Goal: Task Accomplishment & Management: Use online tool/utility

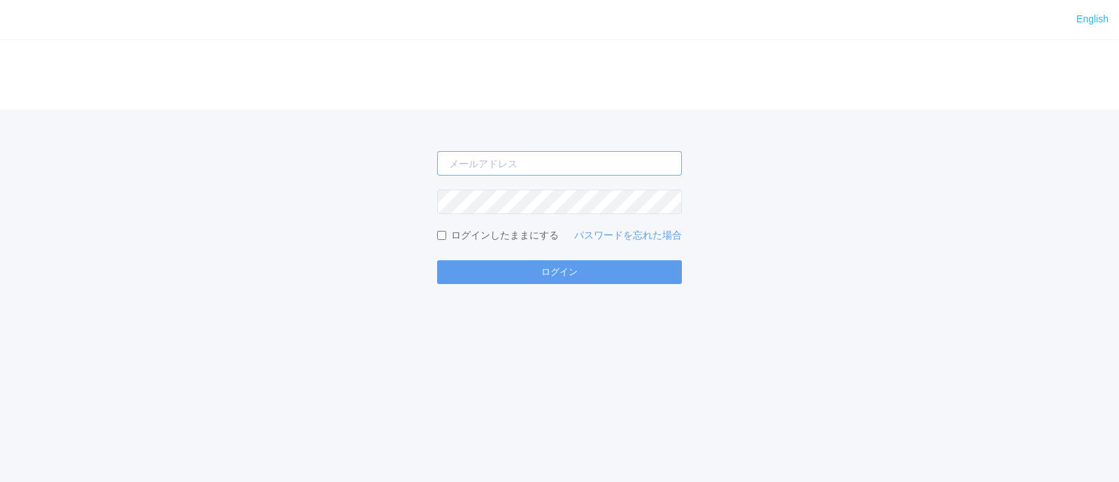
type input "[PERSON_NAME][EMAIL_ADDRESS][DOMAIN_NAME]"
click at [523, 257] on form "[PERSON_NAME][EMAIL_ADDRESS][DOMAIN_NAME] ログインしたままにする パスワードを忘れた場合 ログイン" at bounding box center [559, 217] width 245 height 133
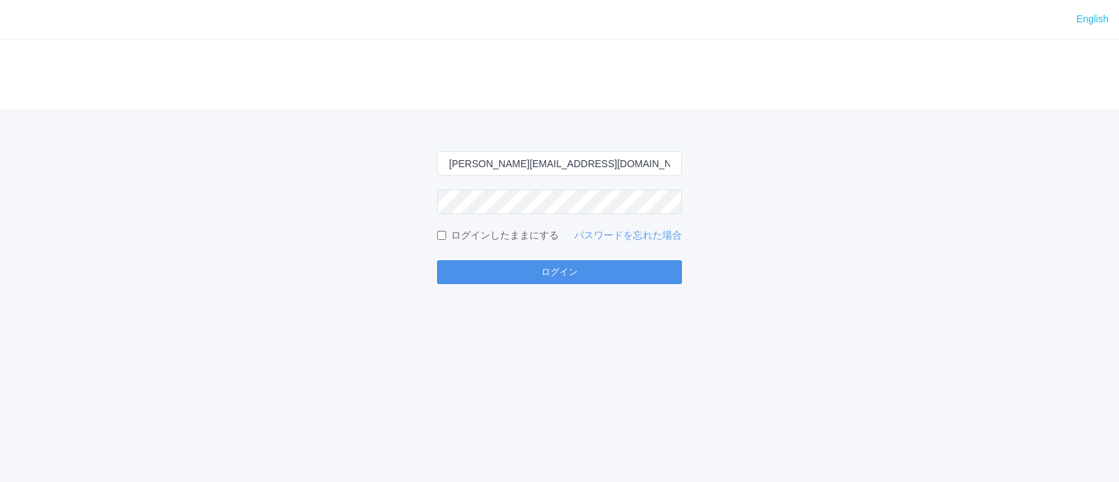
click at [522, 264] on button "ログイン" at bounding box center [559, 272] width 245 height 24
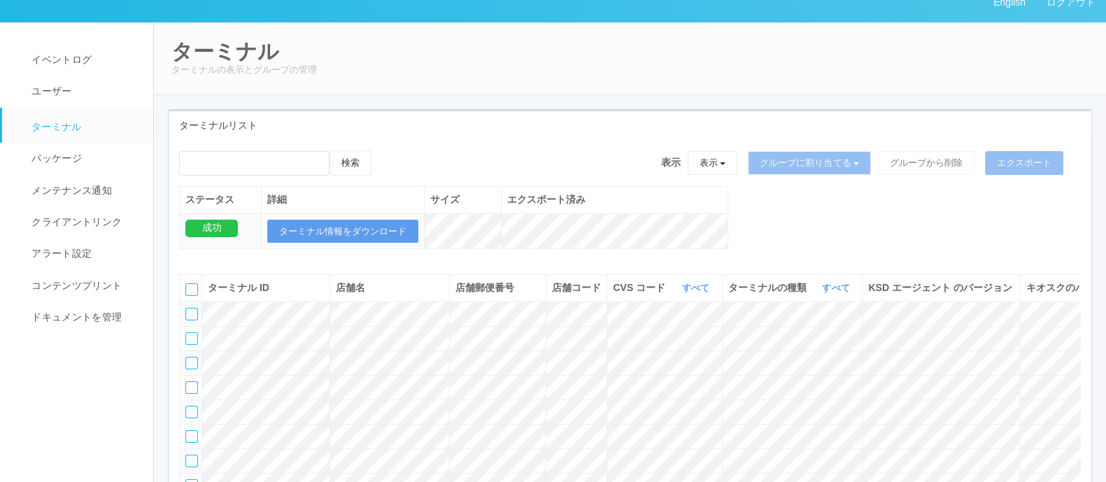
scroll to position [294, 0]
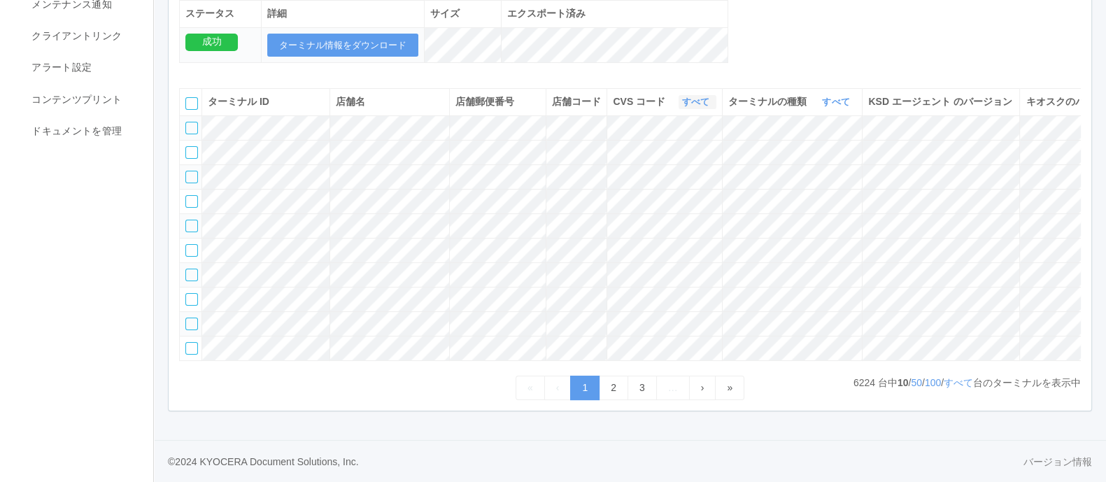
click at [688, 97] on link "すべて" at bounding box center [697, 102] width 31 height 10
click at [680, 162] on link "115110" at bounding box center [660, 171] width 111 height 19
click at [951, 379] on link "すべて" at bounding box center [958, 382] width 29 height 11
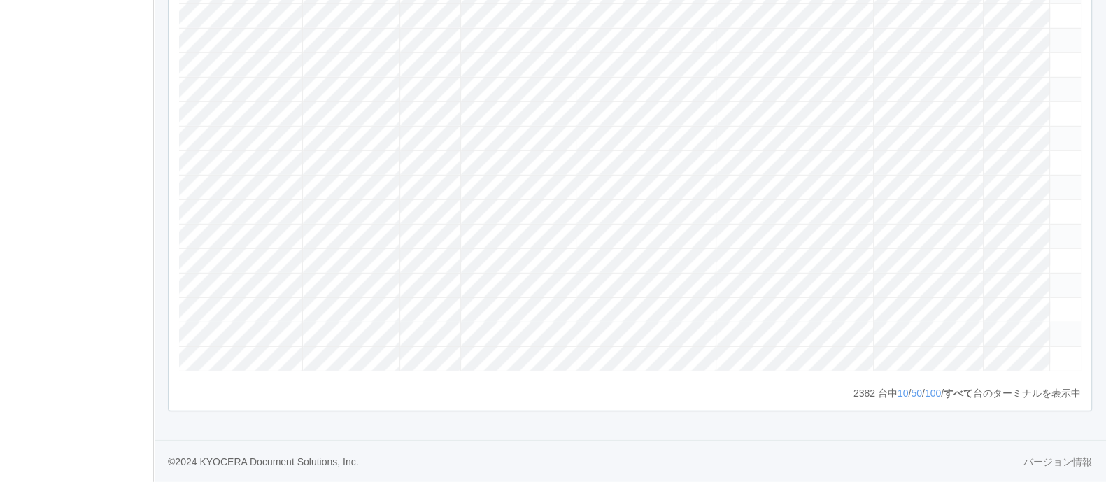
scroll to position [0, 0]
click at [189, 267] on div at bounding box center [191, 261] width 13 height 13
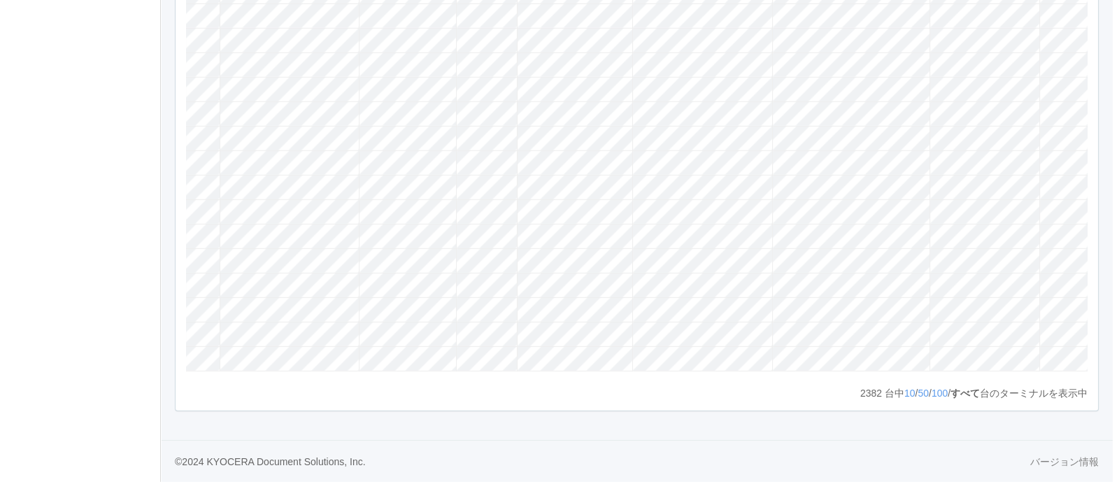
scroll to position [0, 169]
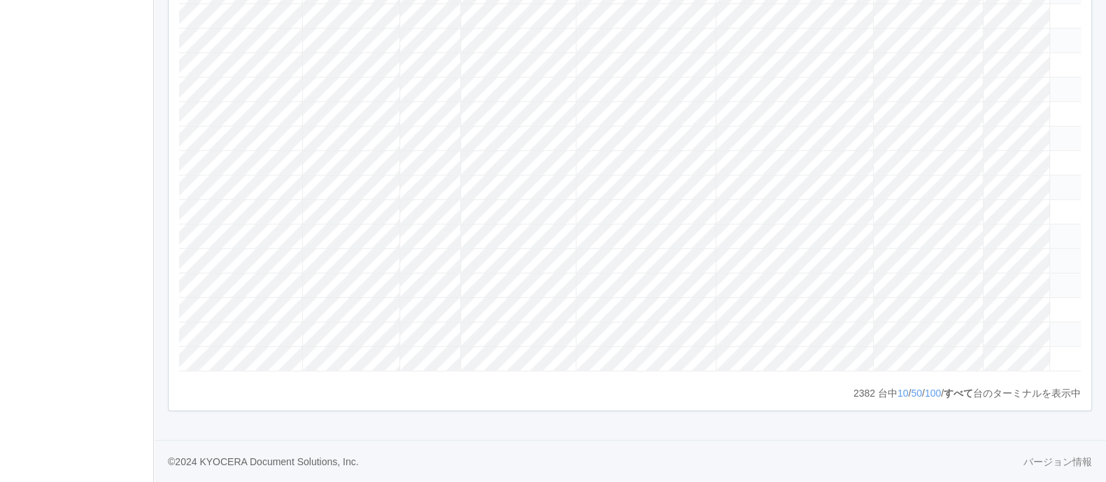
click at [1056, 255] on icon at bounding box center [1056, 255] width 0 height 0
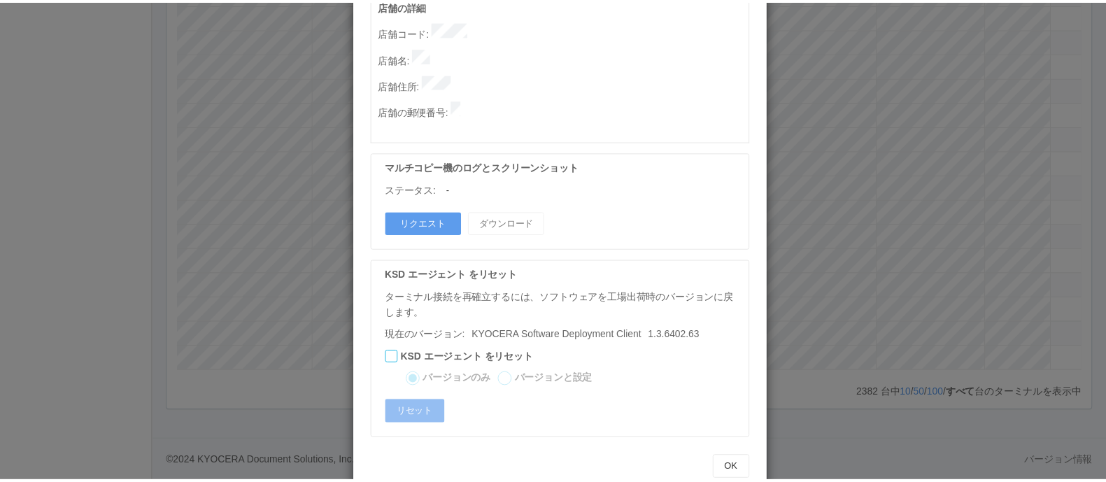
scroll to position [0, 0]
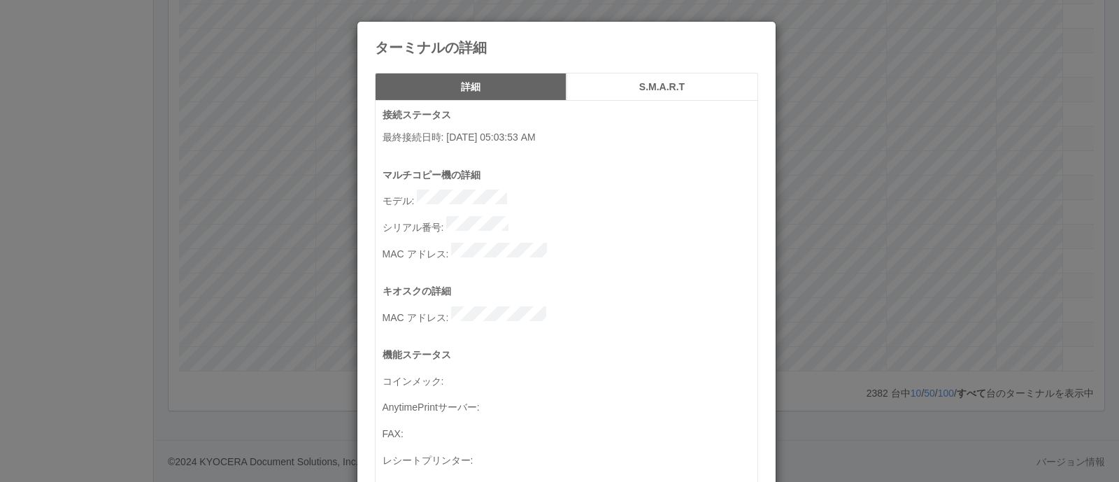
click at [976, 278] on div "ターミナルの詳細 詳細 S.M.A.R.T 接続ステータス 最終接続日時 : 09/19/2025 05:03:53 AM マルチコピー機の詳細 モデル : …" at bounding box center [559, 241] width 1119 height 482
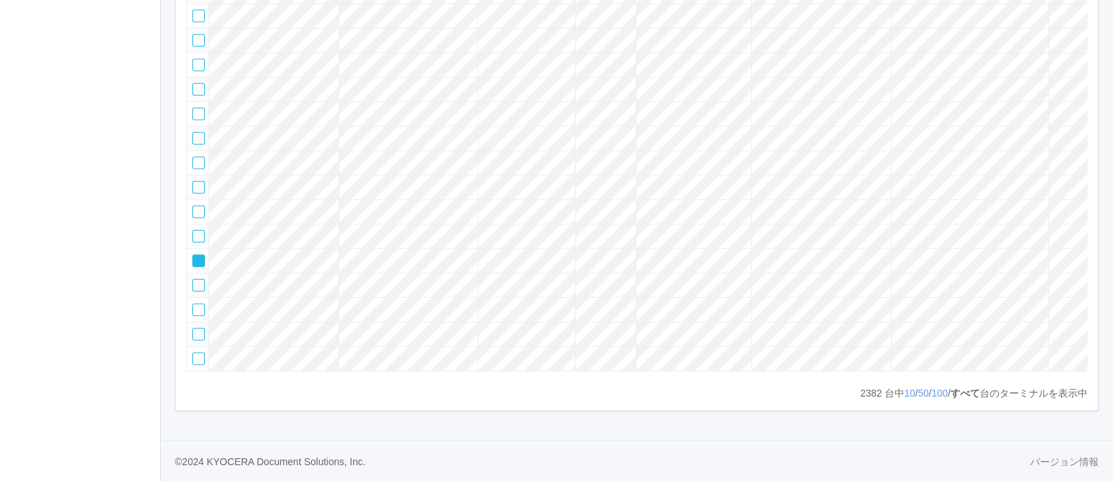
scroll to position [0, 169]
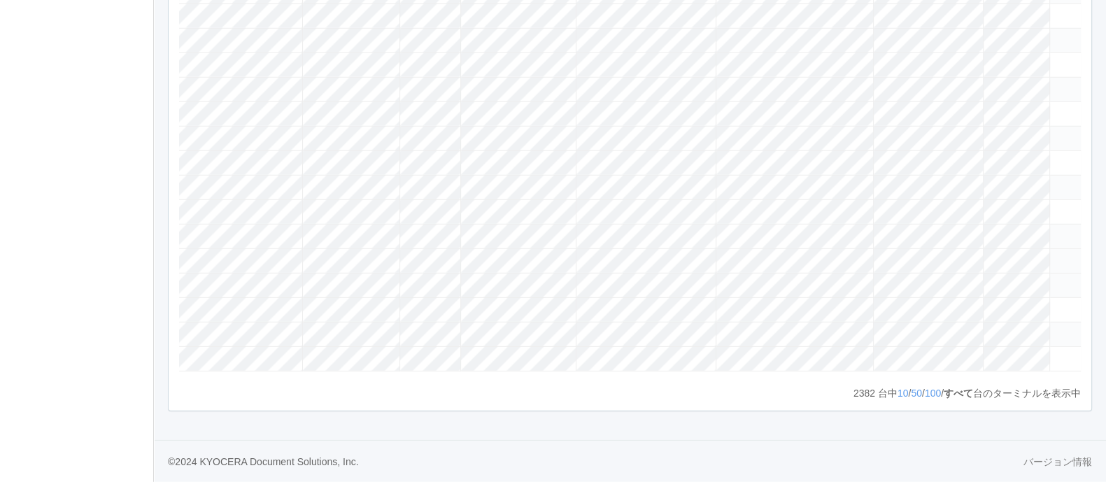
click at [1056, 255] on icon at bounding box center [1056, 255] width 0 height 0
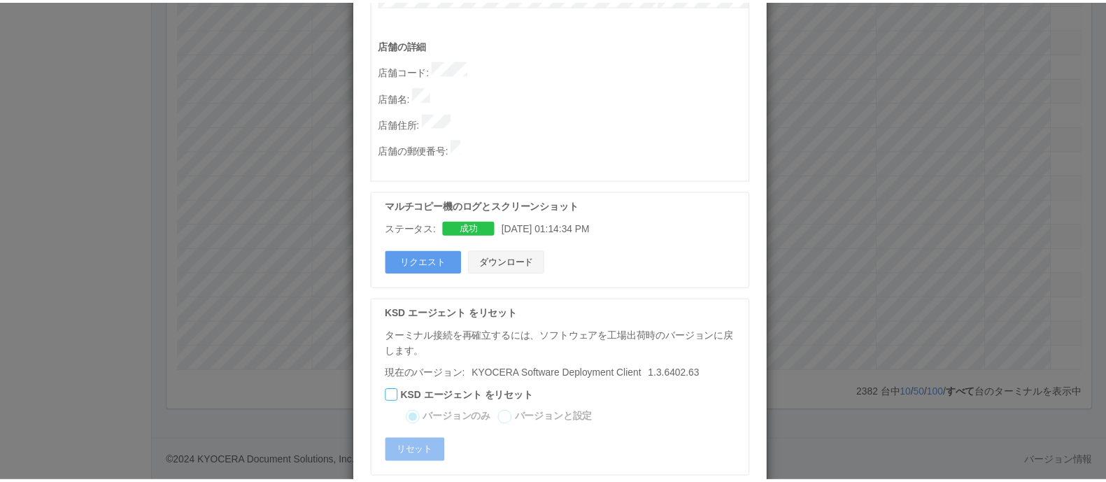
scroll to position [767, 0]
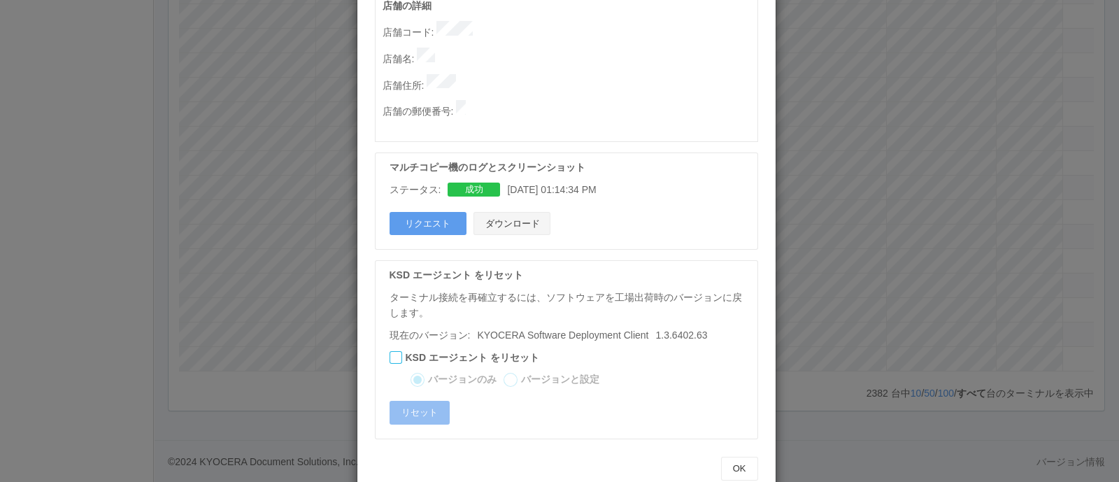
click at [523, 212] on button "ダウンロード" at bounding box center [512, 224] width 77 height 24
drag, startPoint x: 927, startPoint y: 273, endPoint x: 829, endPoint y: 432, distance: 187.2
click at [928, 273] on div "ターミナルの詳細 詳細 S.M.A.R.T 接続ステータス 最終接続日時 : 09/19/2025 05:03:53 AM マルチコピー機の詳細 モデル : …" at bounding box center [559, 241] width 1119 height 482
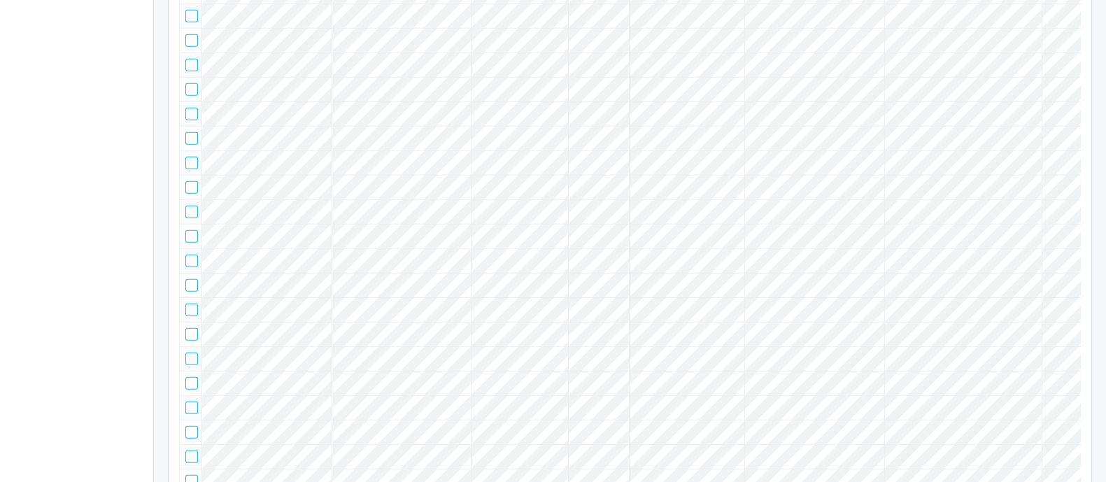
scroll to position [0, 0]
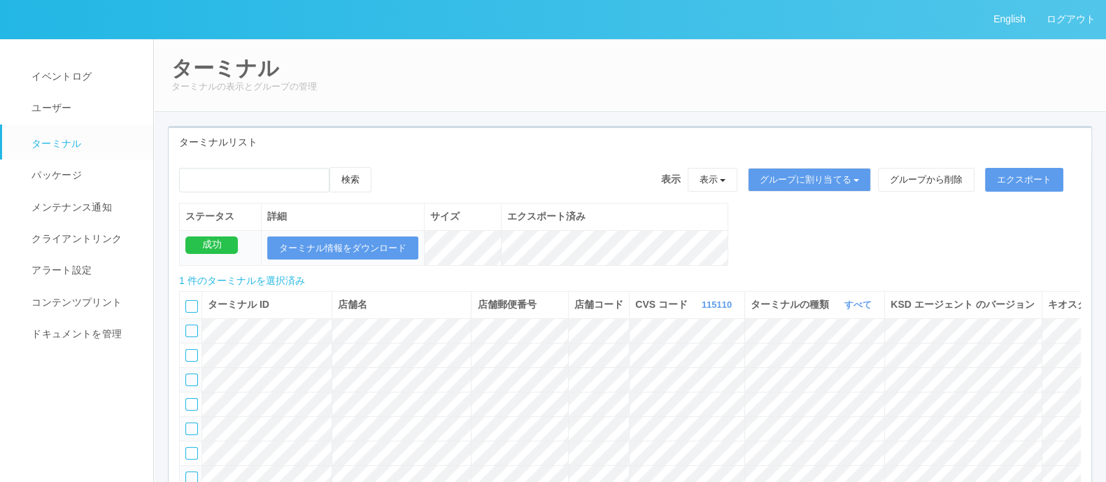
click at [385, 167] on icon at bounding box center [385, 167] width 0 height 0
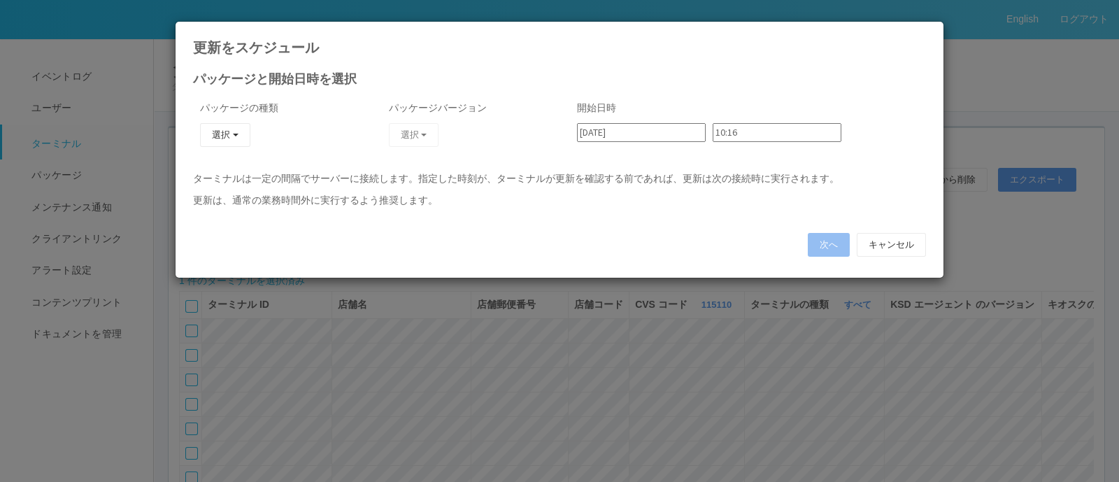
click at [225, 147] on div "選択 KSD エージェント キオスク j_setting.txt" at bounding box center [230, 140] width 61 height 34
click at [225, 135] on button "選択" at bounding box center [225, 135] width 50 height 24
click at [220, 194] on link "キオスク" at bounding box center [205, 196] width 111 height 22
click at [417, 130] on button "選択" at bounding box center [414, 135] width 50 height 24
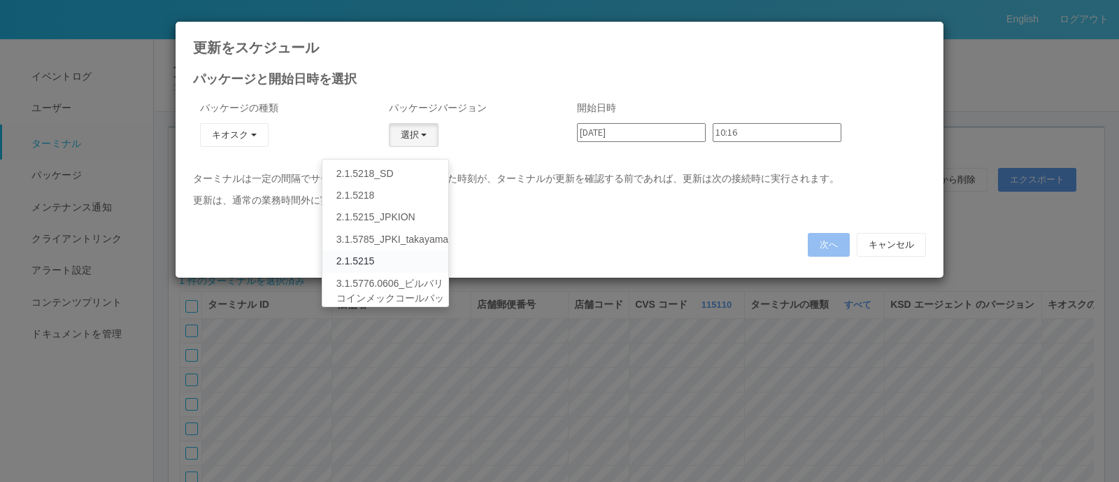
click at [379, 258] on link "2.1.5215" at bounding box center [385, 261] width 126 height 22
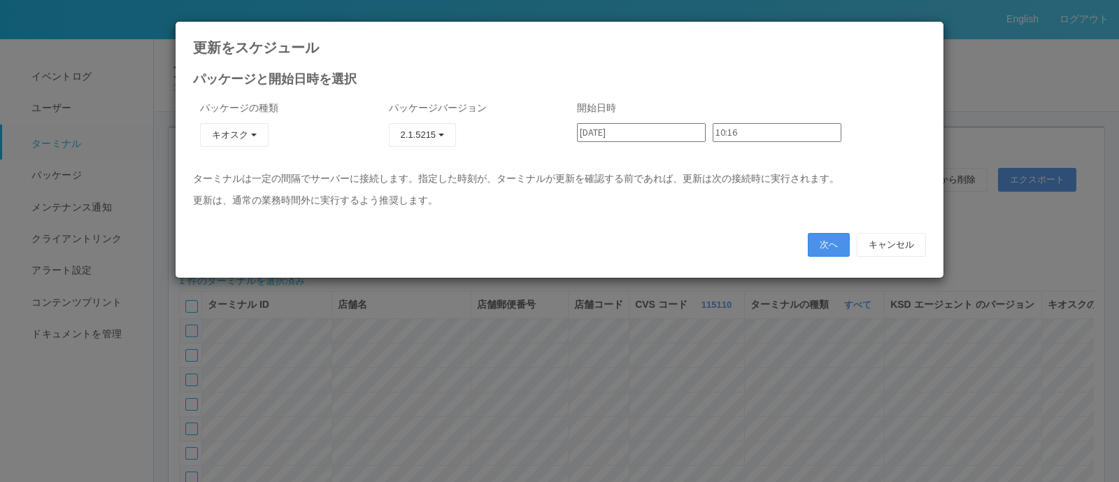
click at [828, 244] on button "次へ" at bounding box center [829, 245] width 42 height 24
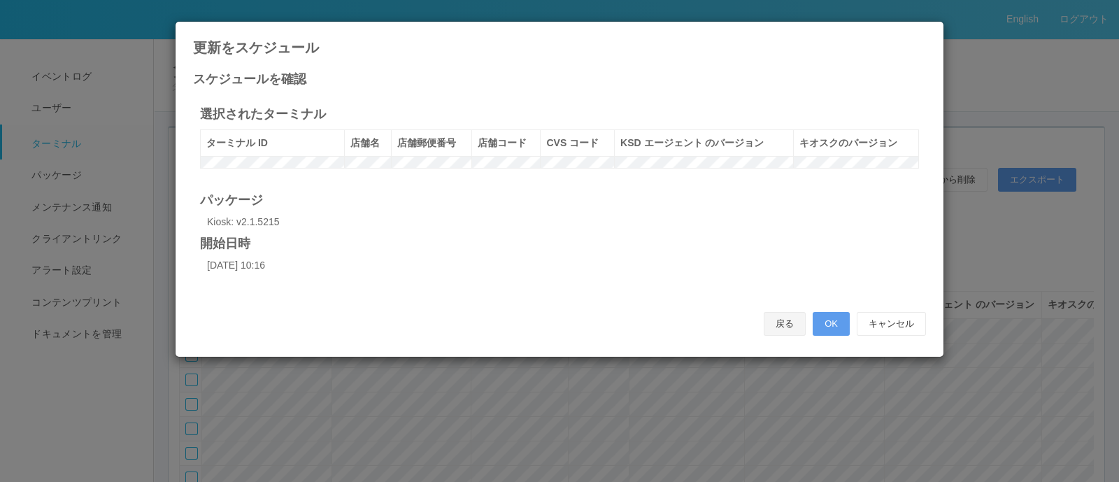
click at [780, 336] on button "戻る" at bounding box center [785, 324] width 42 height 24
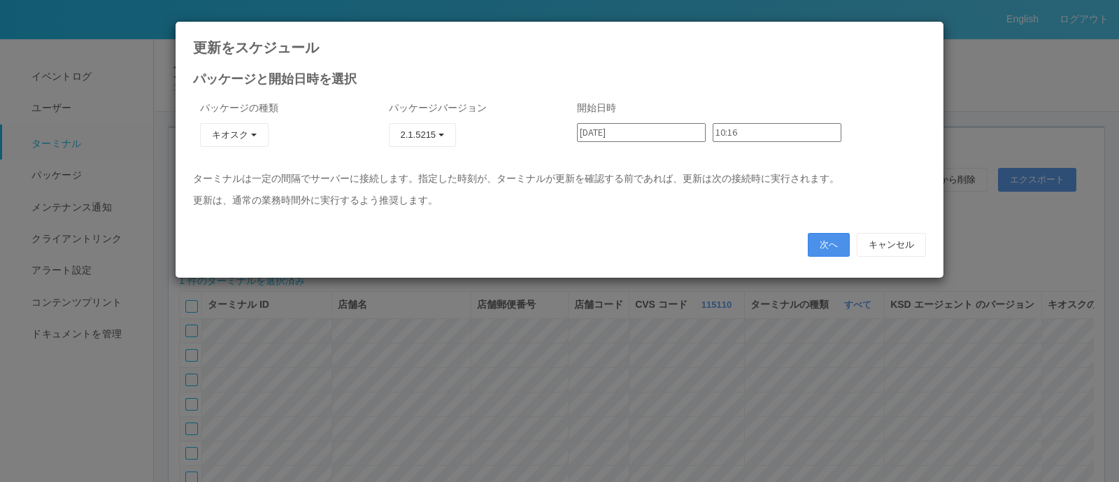
click at [824, 239] on button "次へ" at bounding box center [829, 245] width 42 height 24
type input "10:17"
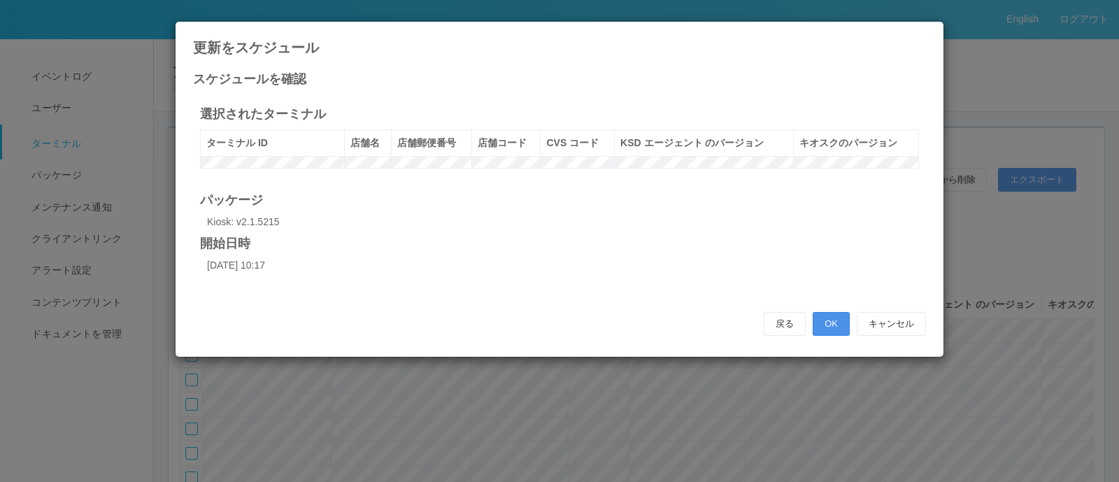
click at [839, 335] on button "OK" at bounding box center [831, 324] width 37 height 24
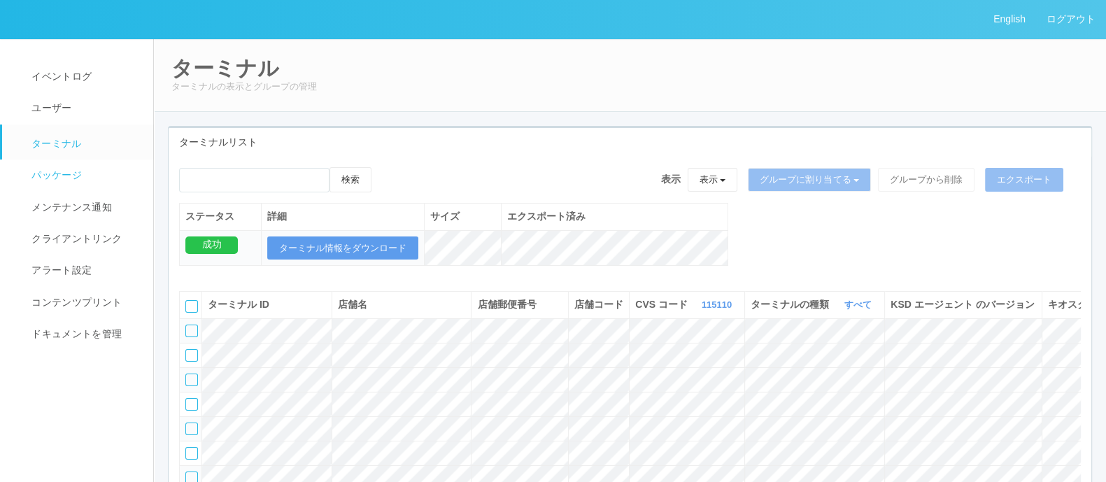
click at [50, 173] on span "パッケージ" at bounding box center [55, 174] width 54 height 11
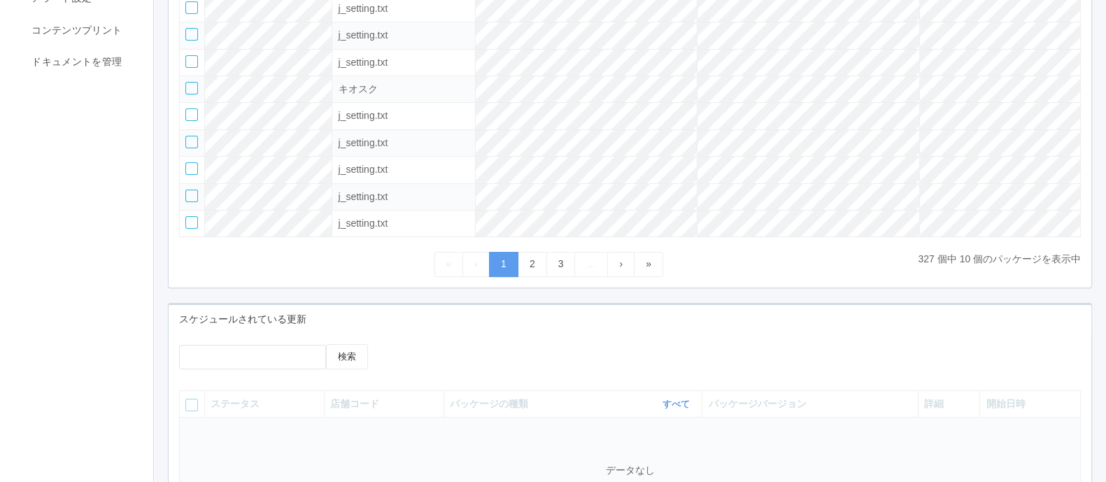
scroll to position [436, 0]
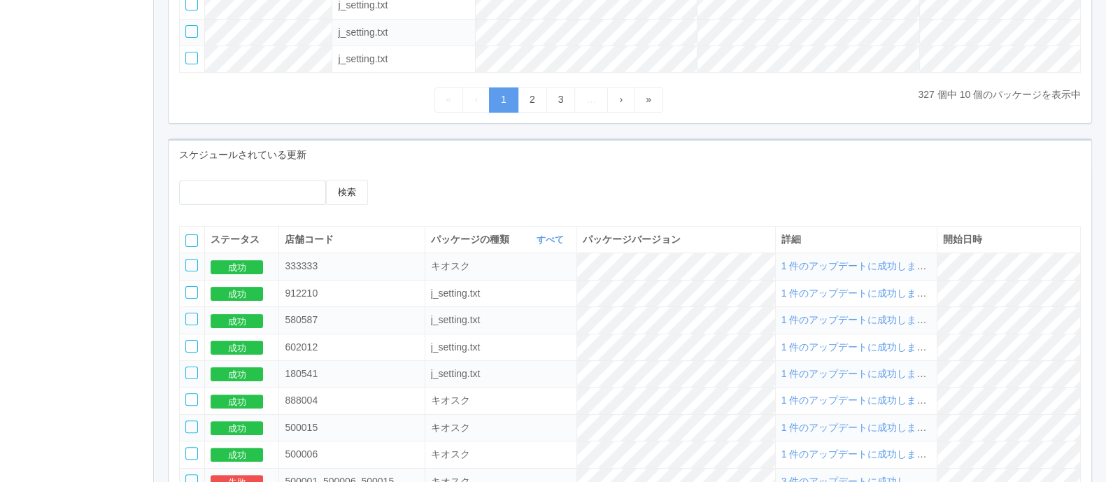
click at [846, 280] on td "1 件のアップデートに成功しました" at bounding box center [856, 266] width 162 height 27
click at [846, 271] on span "1 件のアップデートに成功しました" at bounding box center [858, 265] width 155 height 11
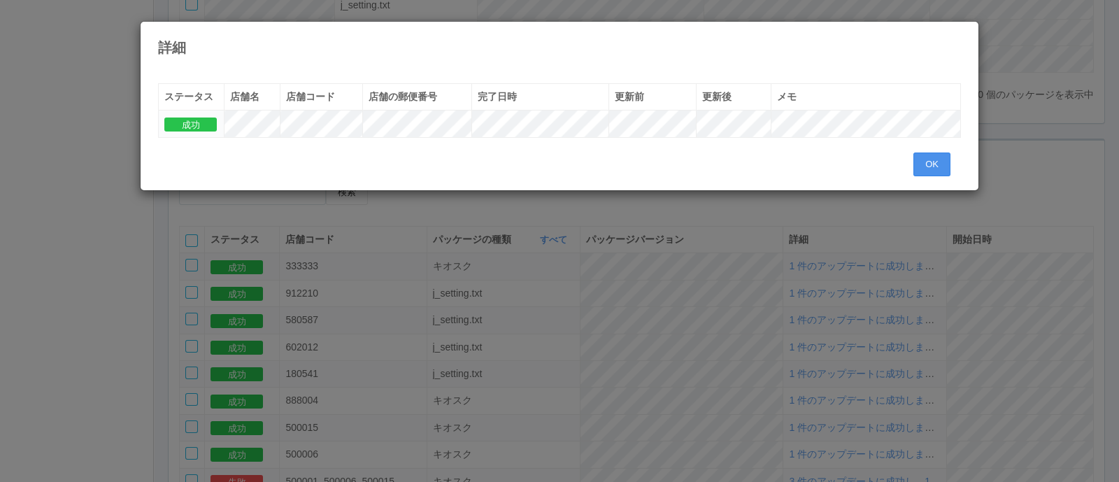
click at [949, 164] on button "OK" at bounding box center [932, 164] width 37 height 24
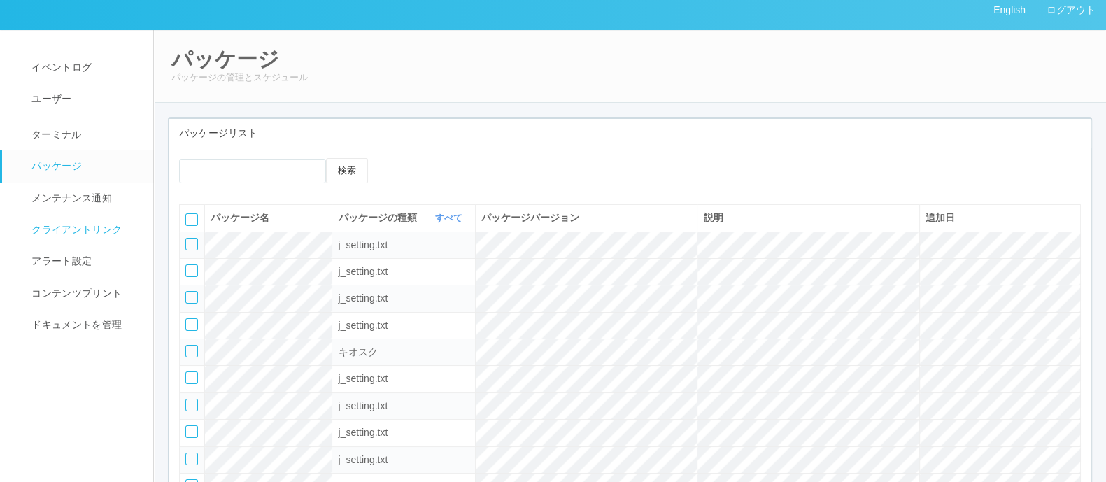
scroll to position [0, 0]
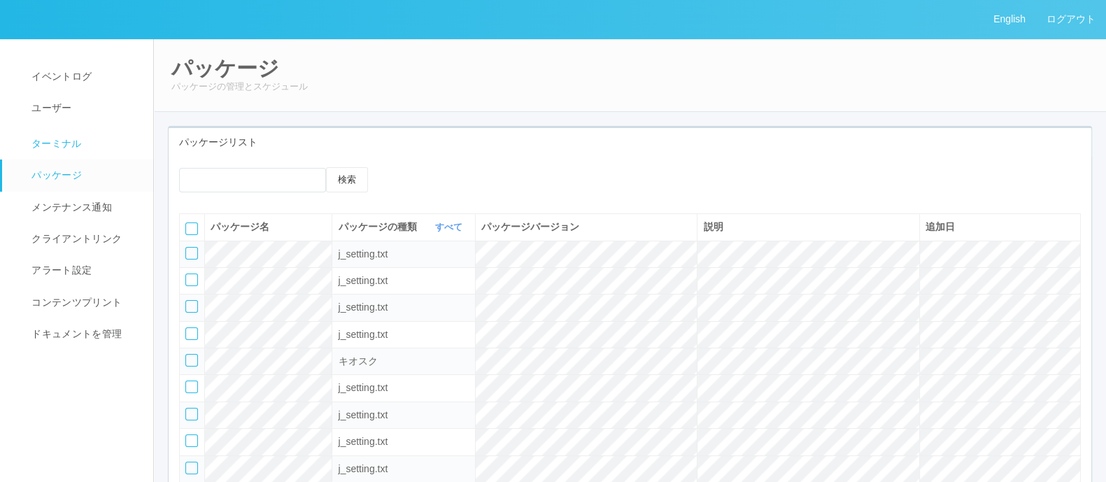
click at [75, 134] on link "ターミナル" at bounding box center [84, 142] width 164 height 35
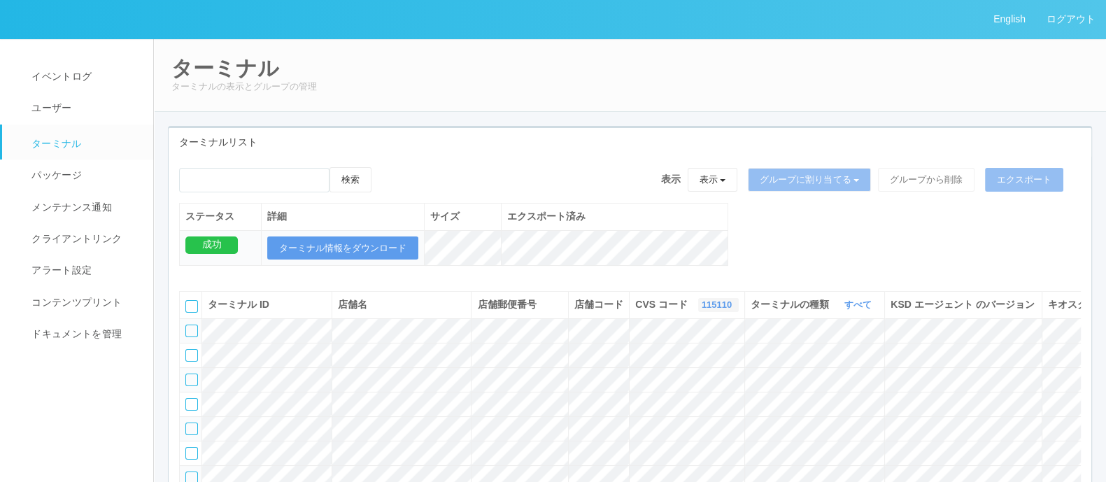
click at [702, 310] on link "115110" at bounding box center [719, 304] width 34 height 10
click at [638, 411] on link "300006" at bounding box center [682, 403] width 111 height 19
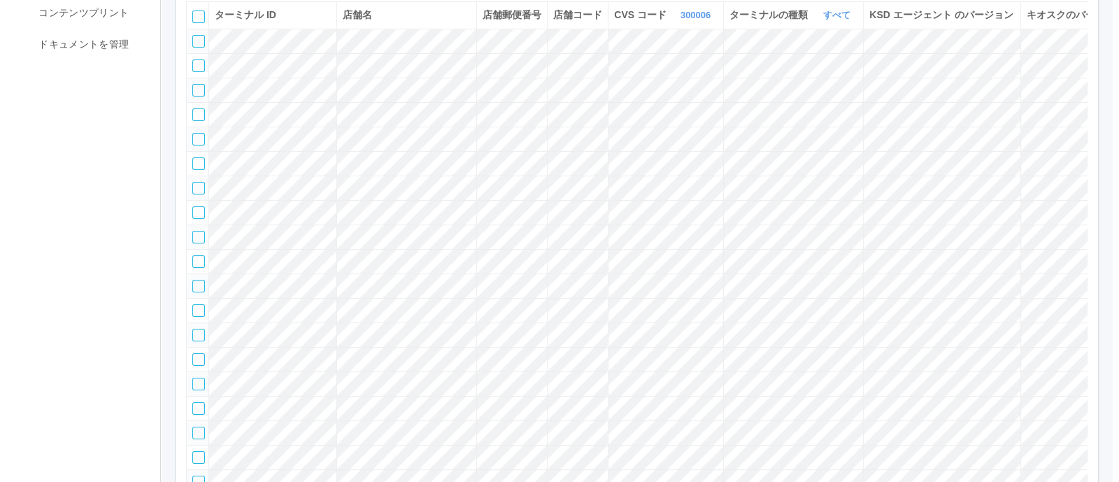
scroll to position [0, 126]
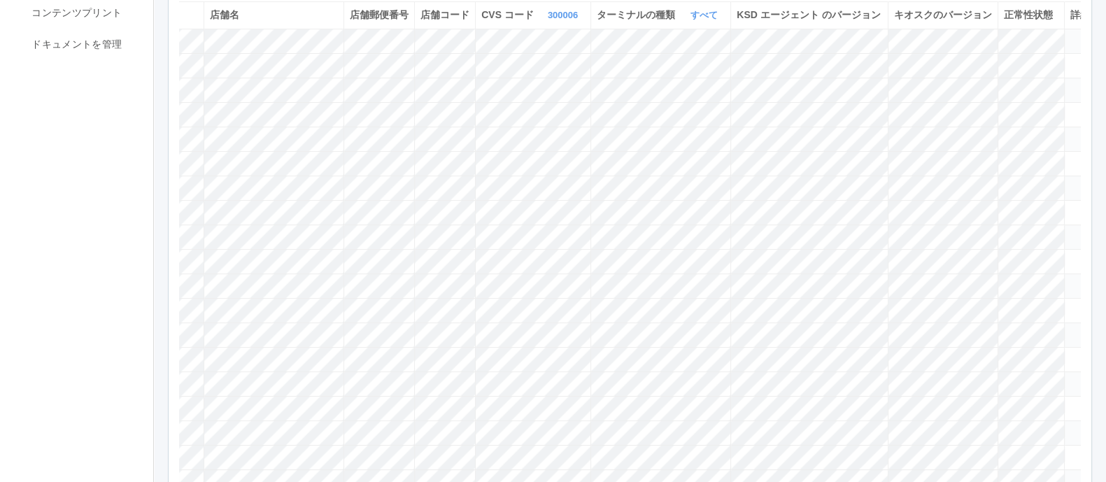
click at [1070, 182] on icon at bounding box center [1070, 182] width 0 height 0
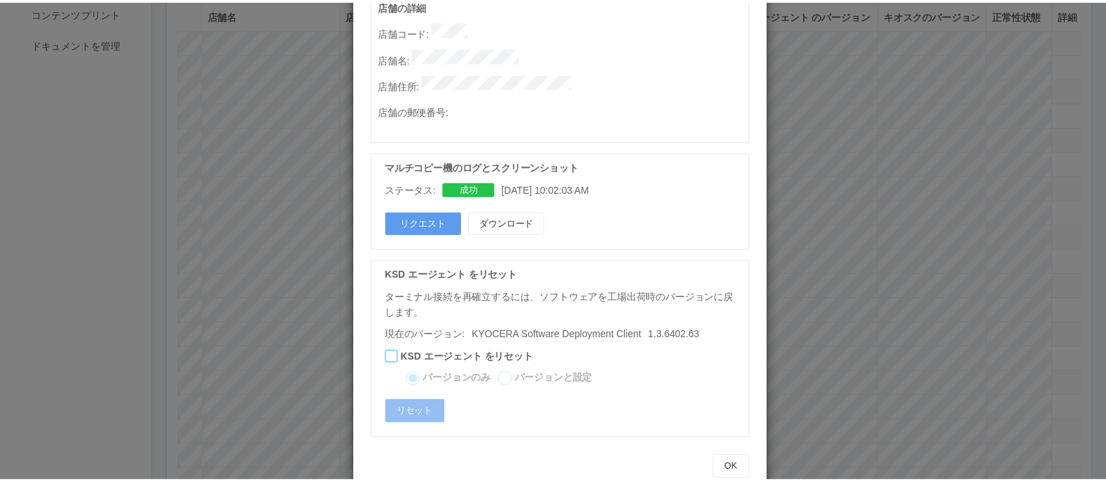
scroll to position [243, 0]
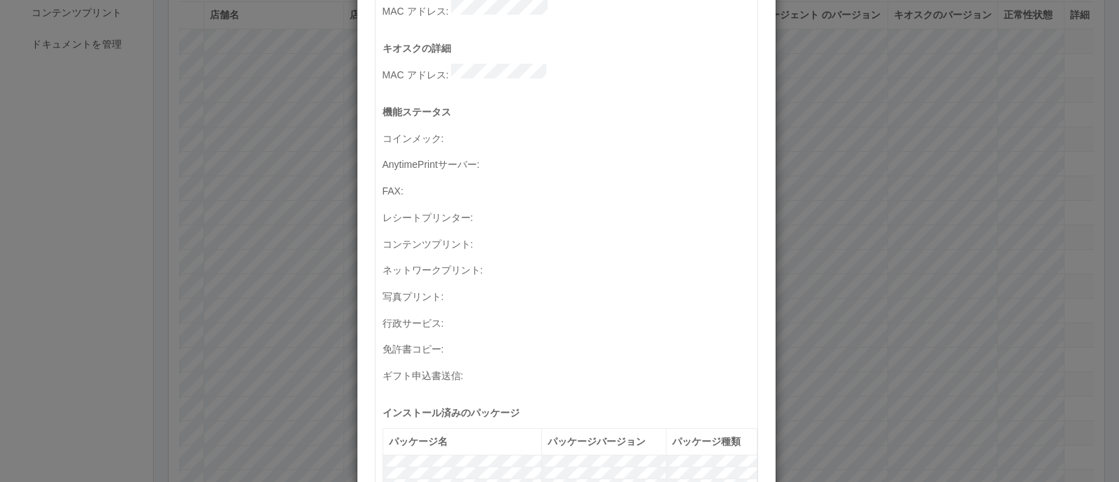
click at [928, 281] on div "ターミナルの詳細 詳細 S.M.A.R.T 接続ステータス 最終接続日時 : 09/19/2025 09:48:41 AM マルチコピー機の詳細 モデル : …" at bounding box center [559, 241] width 1119 height 482
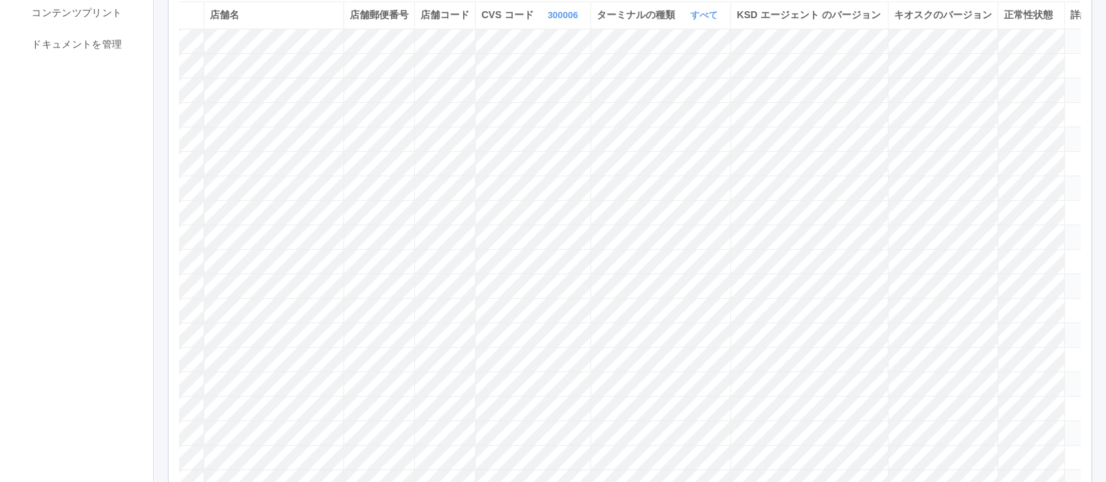
scroll to position [0, 0]
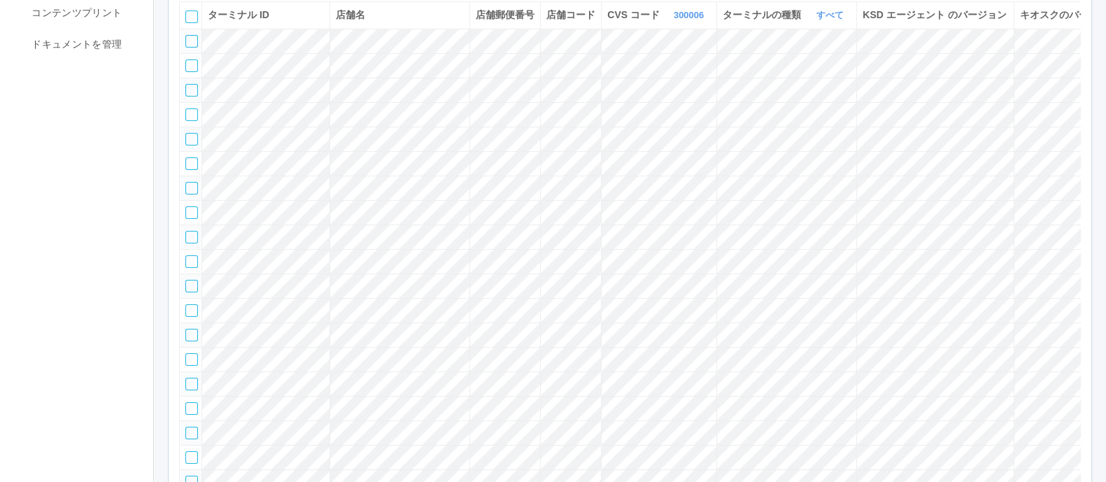
click at [192, 194] on div at bounding box center [191, 188] width 13 height 13
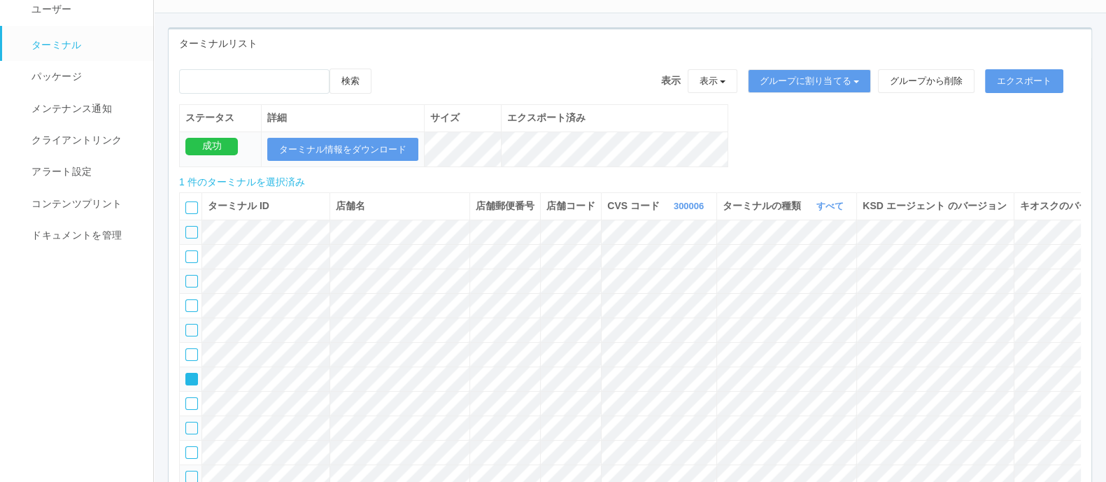
scroll to position [0, 140]
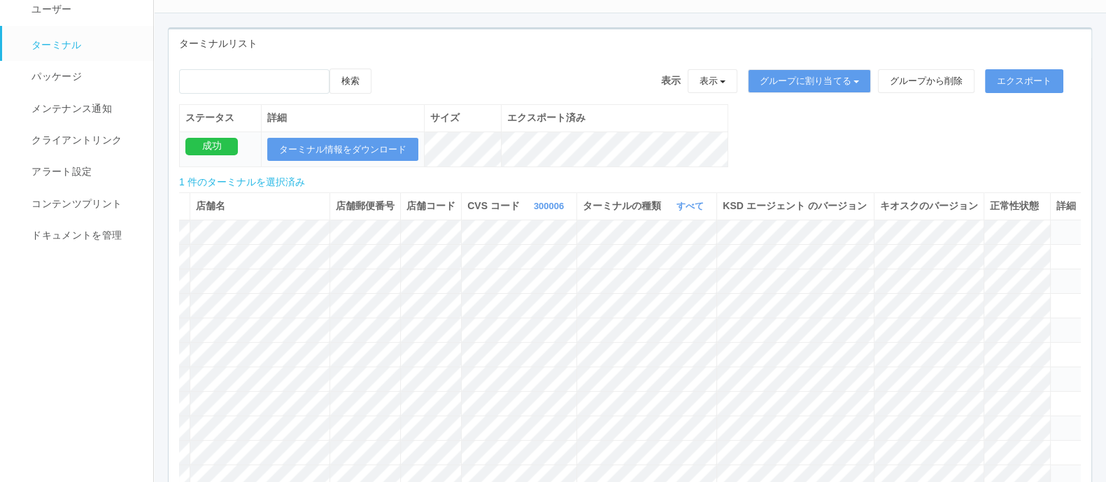
click at [1056, 373] on icon at bounding box center [1056, 373] width 0 height 0
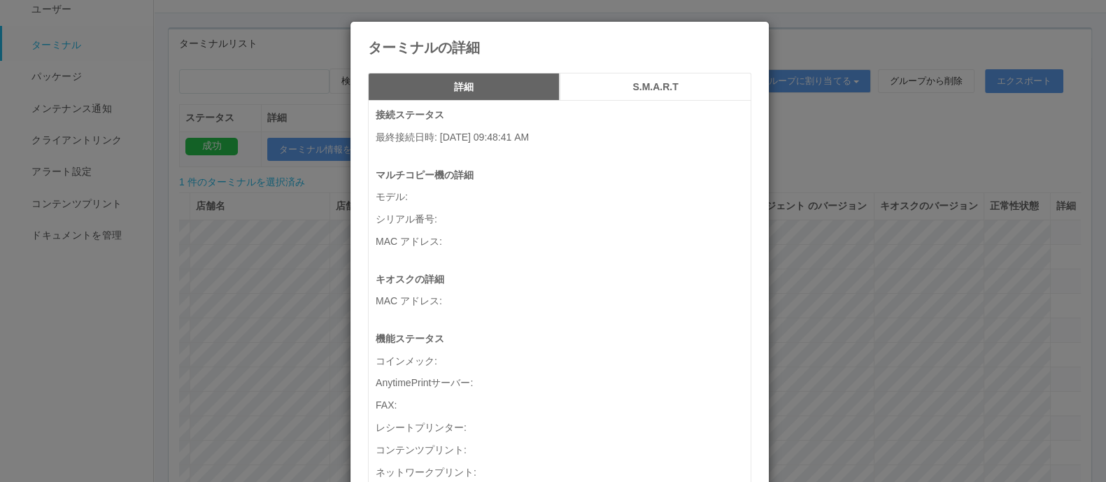
scroll to position [0, 127]
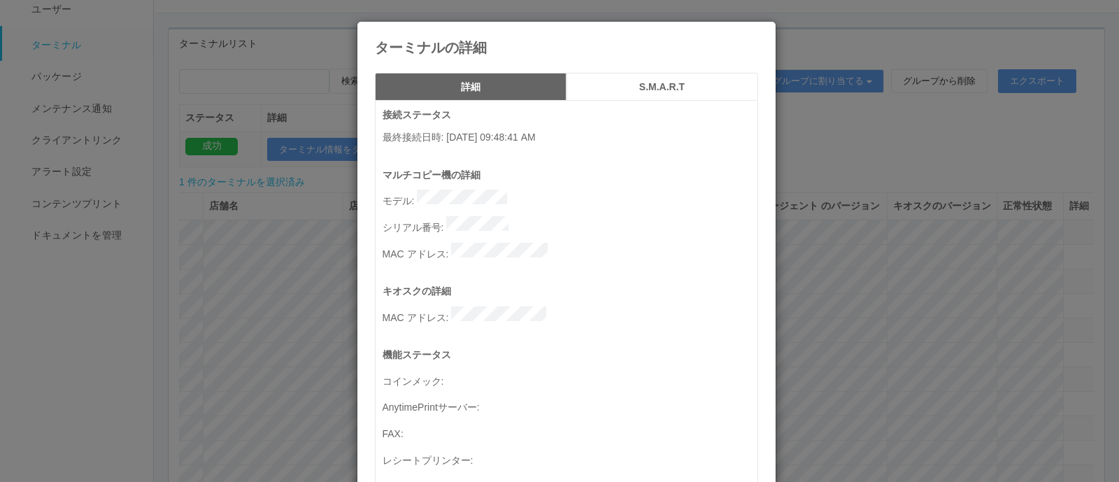
click at [902, 325] on div "ターミナルの詳細 詳細 S.M.A.R.T 接続ステータス 最終接続日時 : 09/19/2025 09:48:41 AM マルチコピー機の詳細 モデル : …" at bounding box center [559, 241] width 1119 height 482
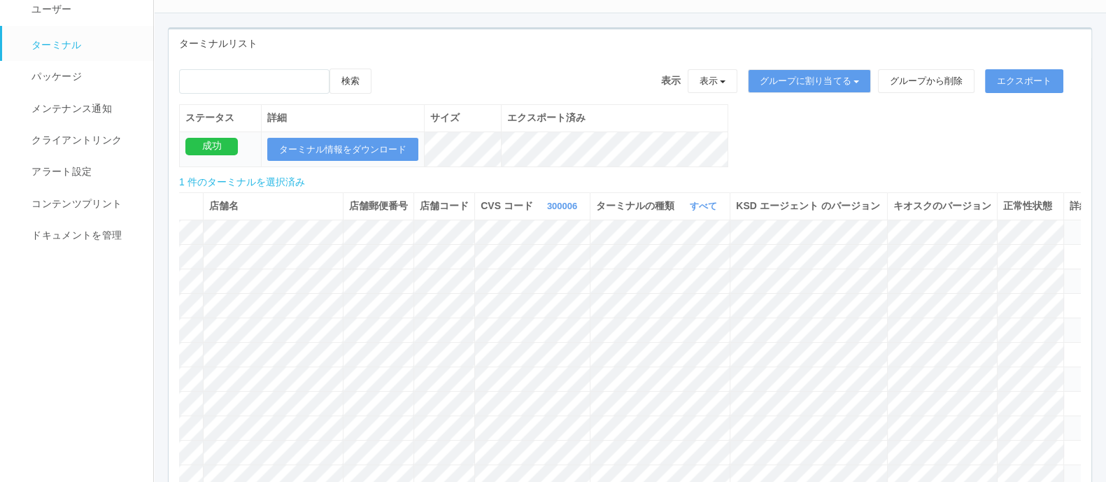
scroll to position [0, 0]
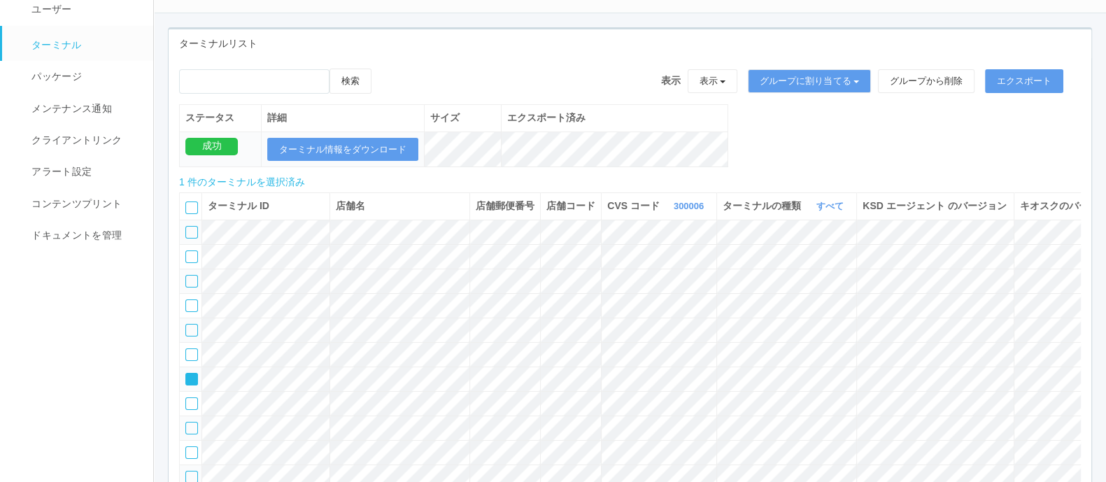
click at [385, 69] on icon at bounding box center [385, 69] width 0 height 0
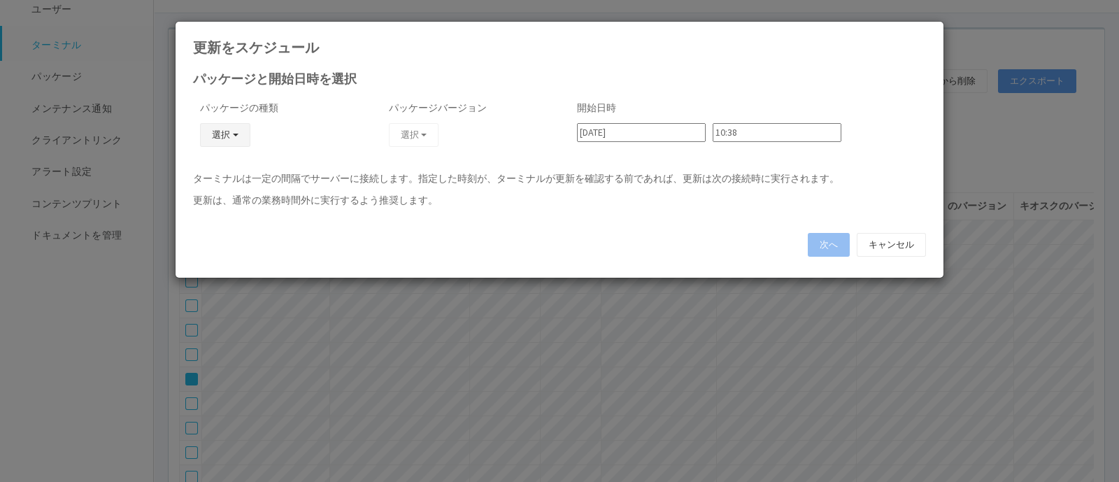
click at [234, 136] on button "選択" at bounding box center [225, 135] width 50 height 24
click at [223, 195] on link "キオスク" at bounding box center [205, 196] width 111 height 22
click at [409, 133] on button "選択" at bounding box center [414, 135] width 50 height 24
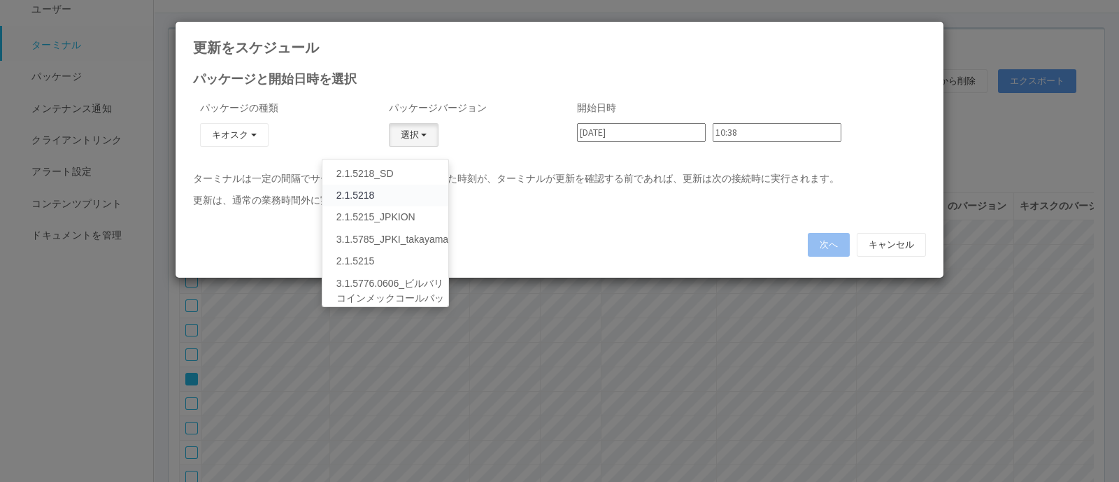
click at [396, 193] on link "2.1.5218" at bounding box center [385, 196] width 126 height 22
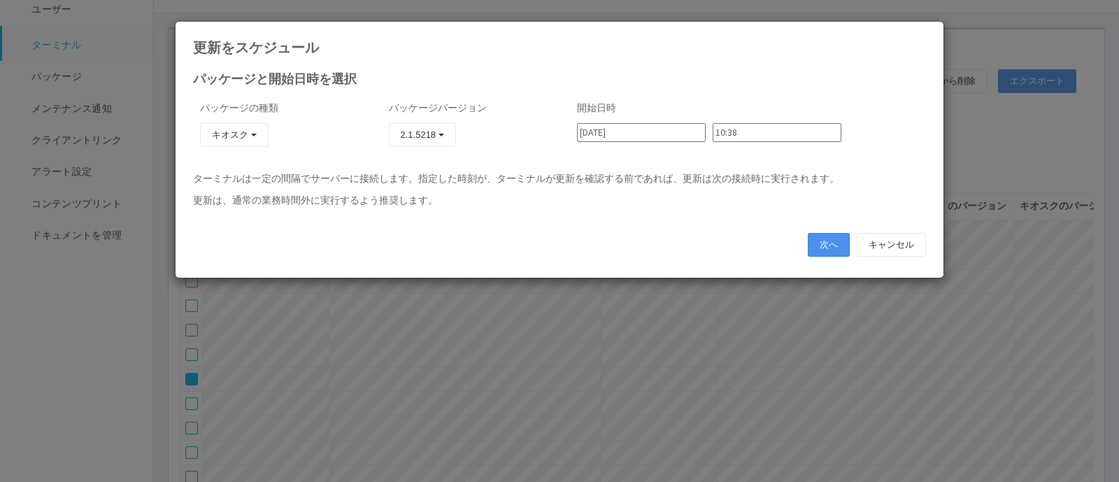
click at [830, 241] on button "次へ" at bounding box center [829, 245] width 42 height 24
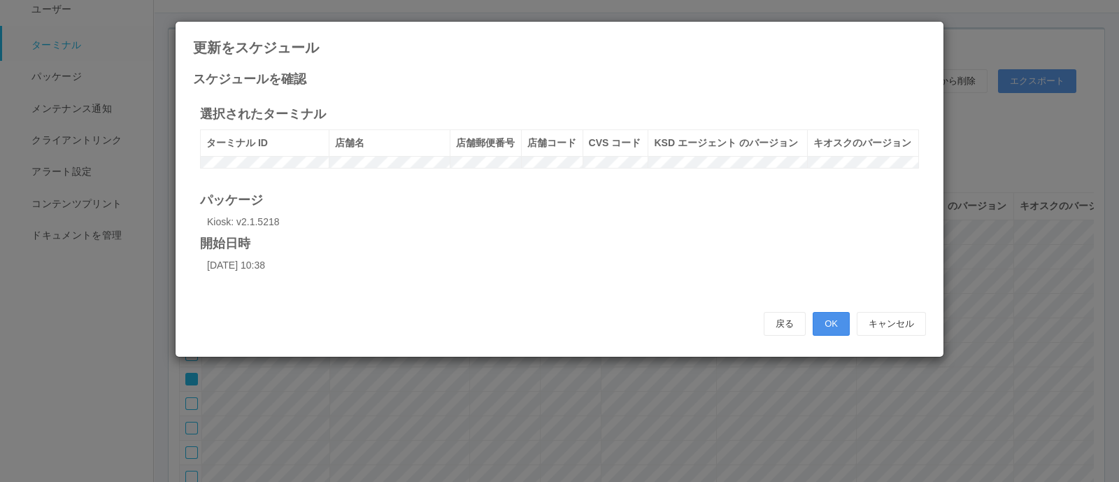
click at [842, 334] on button "OK" at bounding box center [831, 324] width 37 height 24
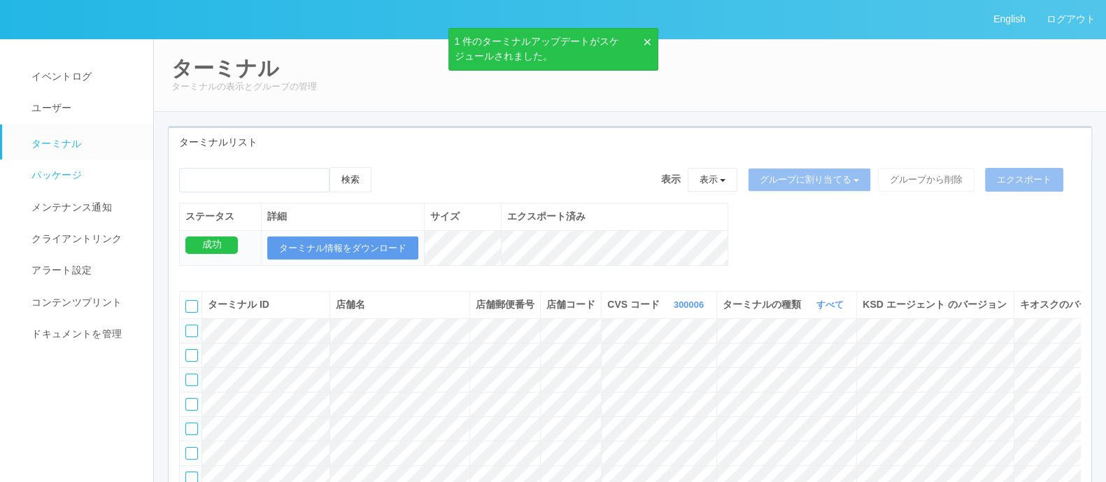
click at [70, 180] on span "パッケージ" at bounding box center [55, 174] width 54 height 11
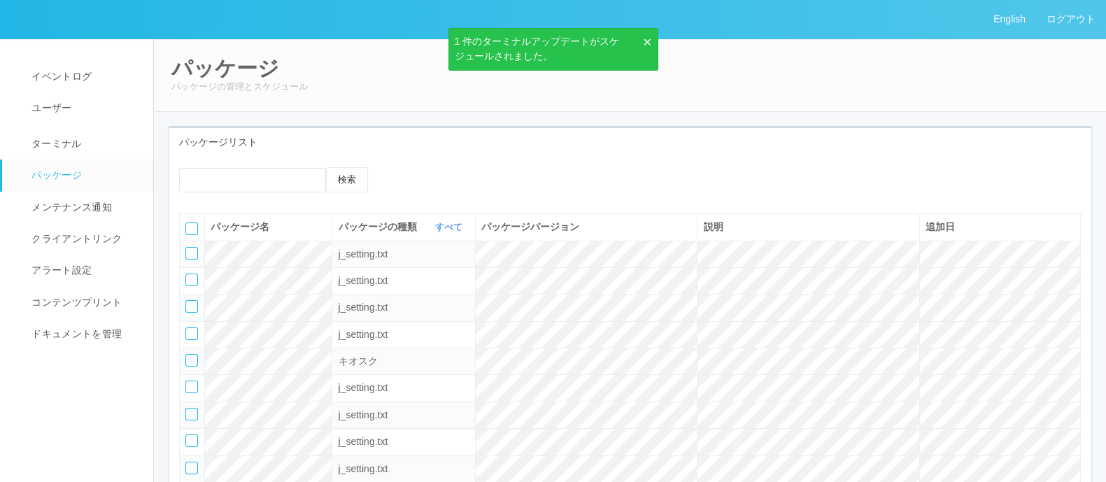
scroll to position [436, 0]
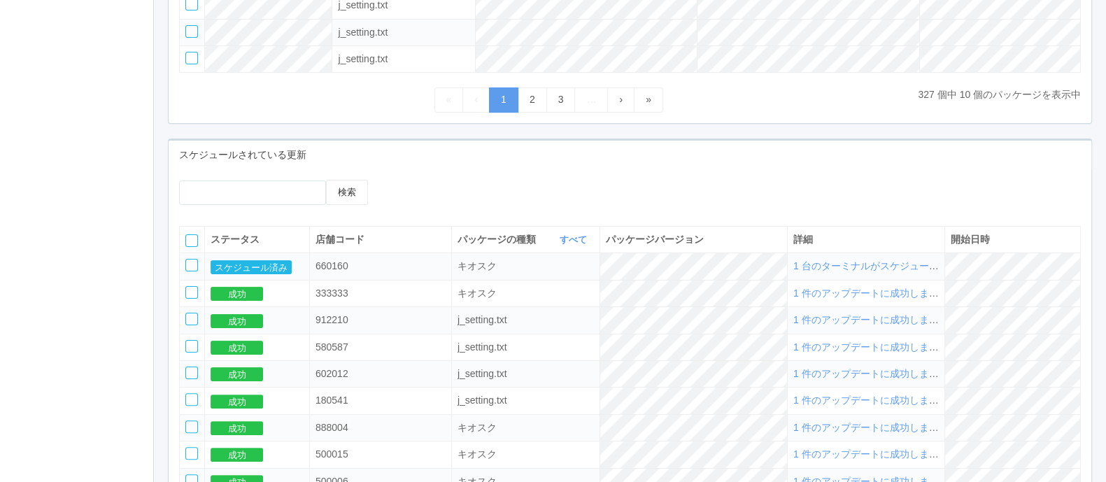
click at [836, 271] on span "1 台のターミナルがスケジュールされました" at bounding box center [890, 265] width 194 height 11
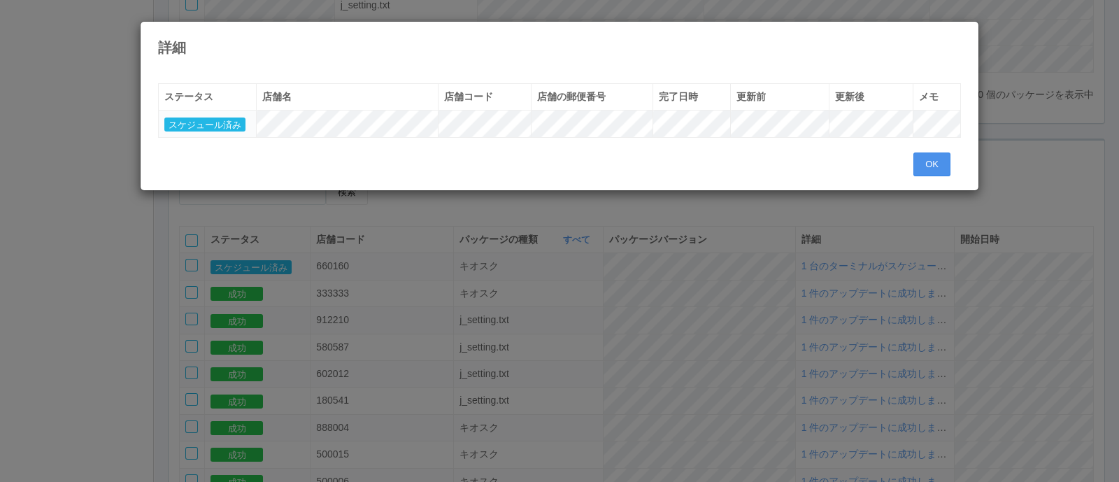
click at [930, 167] on button "OK" at bounding box center [932, 164] width 37 height 24
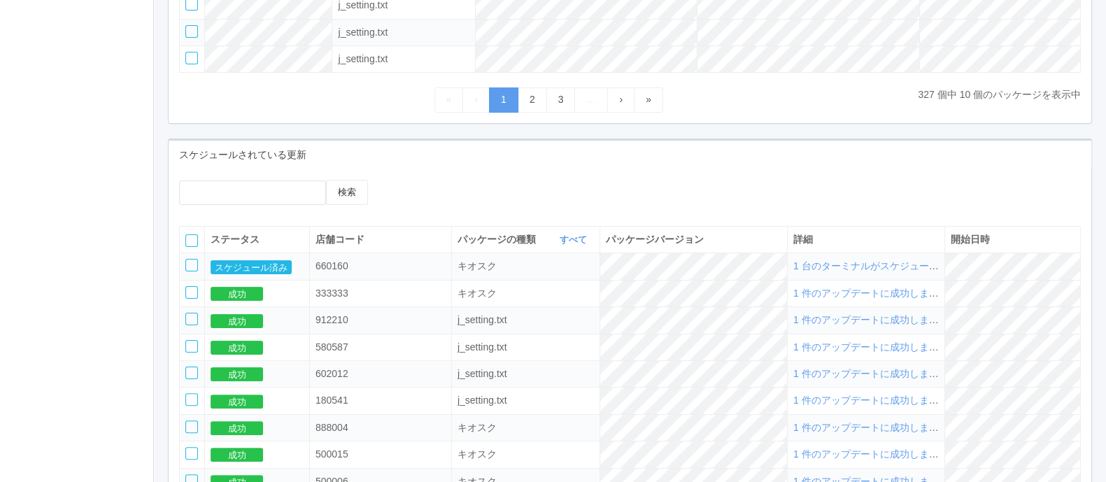
click at [751, 198] on div "検索" at bounding box center [630, 198] width 923 height 36
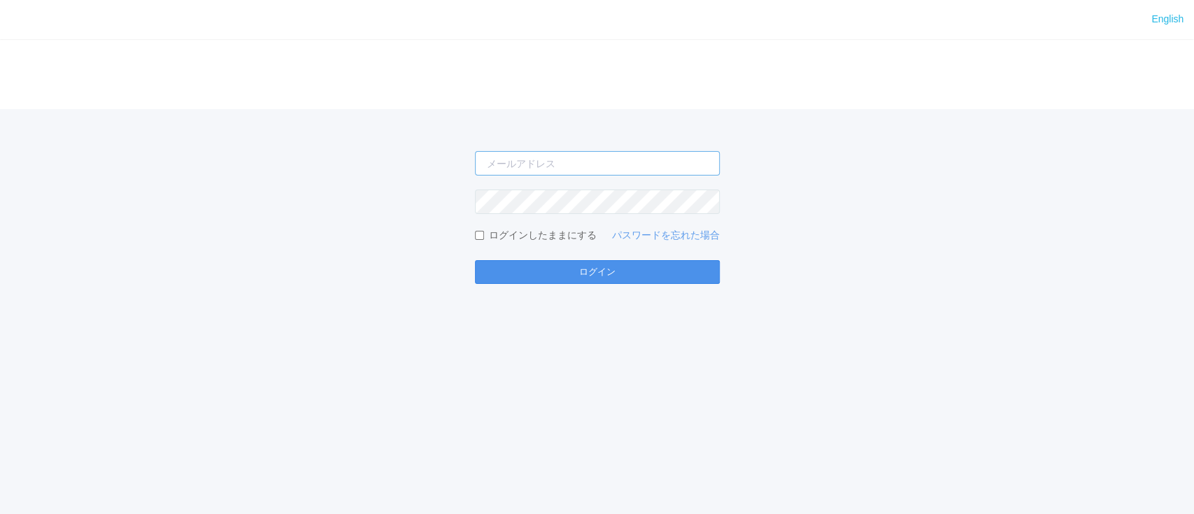
type input "[PERSON_NAME][EMAIL_ADDRESS][DOMAIN_NAME]"
click at [554, 265] on button "ログイン" at bounding box center [597, 272] width 245 height 24
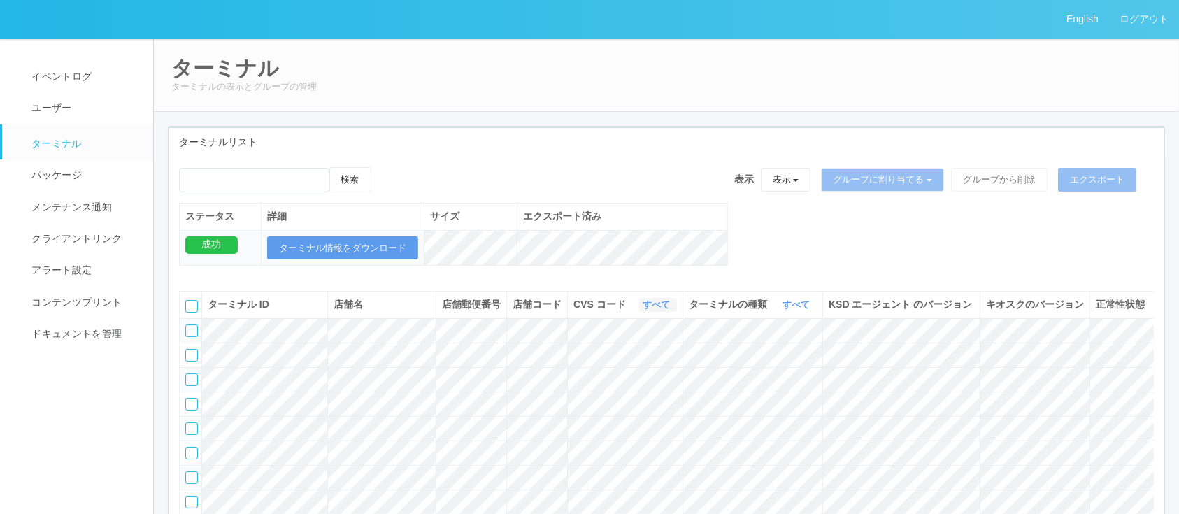
click at [659, 310] on link "すべて" at bounding box center [658, 304] width 31 height 10
click at [638, 392] on link "115110" at bounding box center [621, 382] width 111 height 19
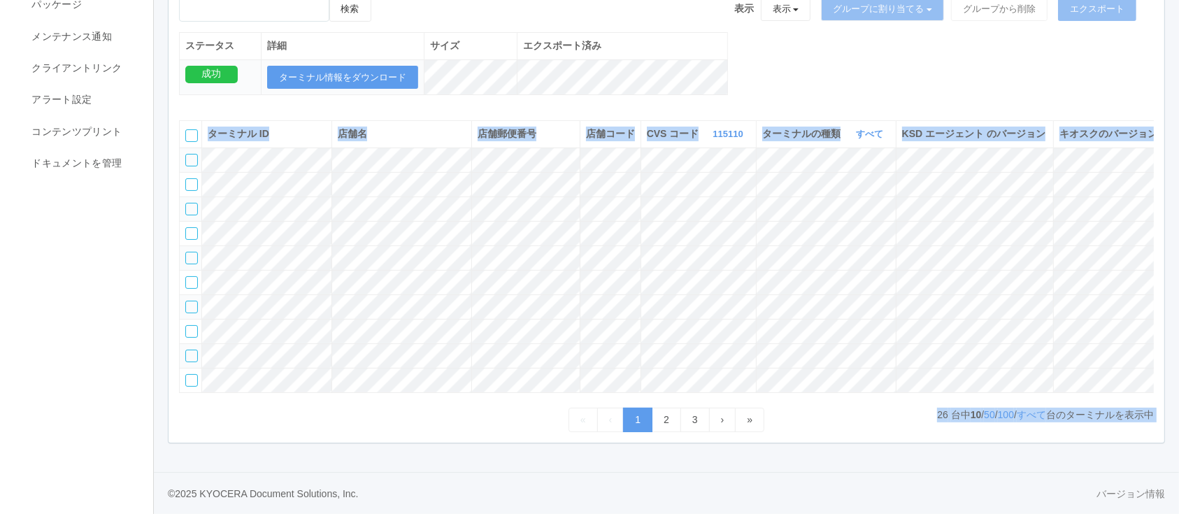
drag, startPoint x: 633, startPoint y: 389, endPoint x: 884, endPoint y: 410, distance: 252.0
click at [884, 410] on div "ターミナル ID 店舗名 店舗郵便番号 店舗コード CVS コード 115110 表示 すべて 115110 1537298497898 1537298497…" at bounding box center [667, 271] width 996 height 322
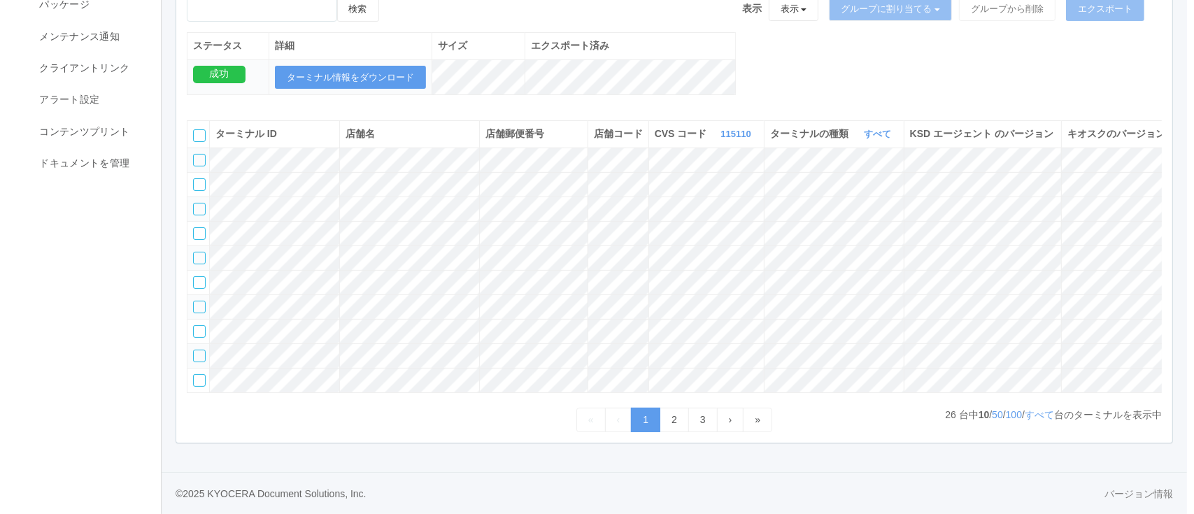
scroll to position [0, 106]
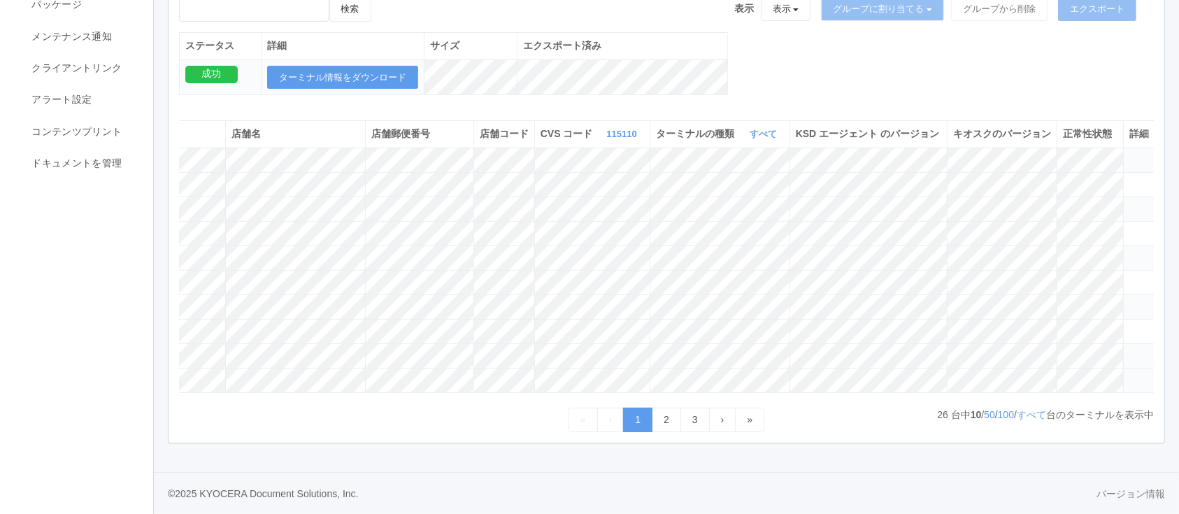
click at [1130, 374] on icon at bounding box center [1130, 374] width 0 height 0
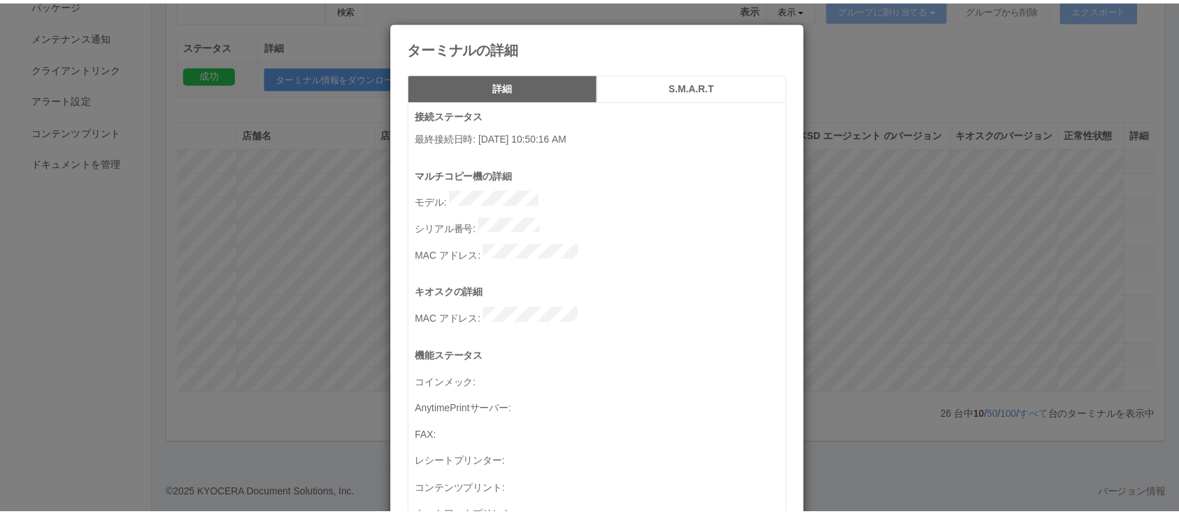
scroll to position [385, 0]
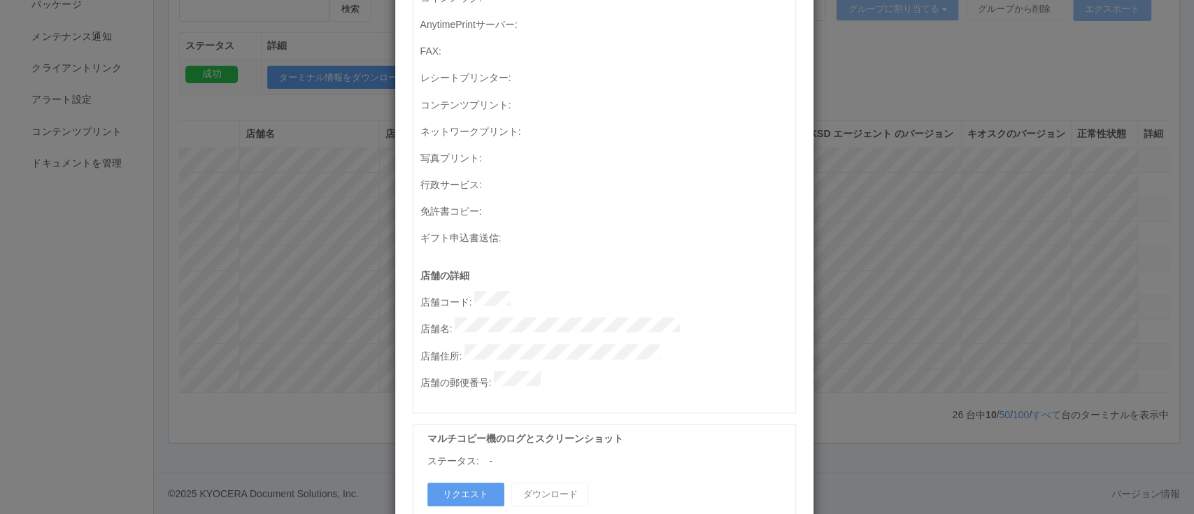
click at [921, 267] on div "ターミナルの詳細 詳細 S.M.A.R.T 接続ステータス 最終接続日時 : [DATE] 10:50:16 AM マルチコピー機の詳細 モデル : シリアル…" at bounding box center [597, 257] width 1194 height 514
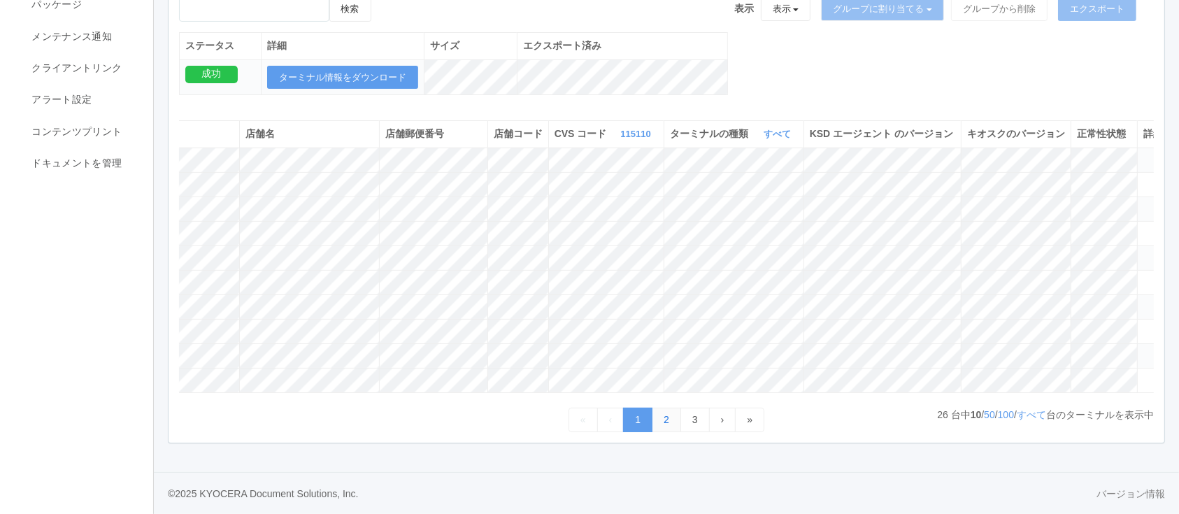
click at [669, 423] on link "2" at bounding box center [666, 420] width 29 height 24
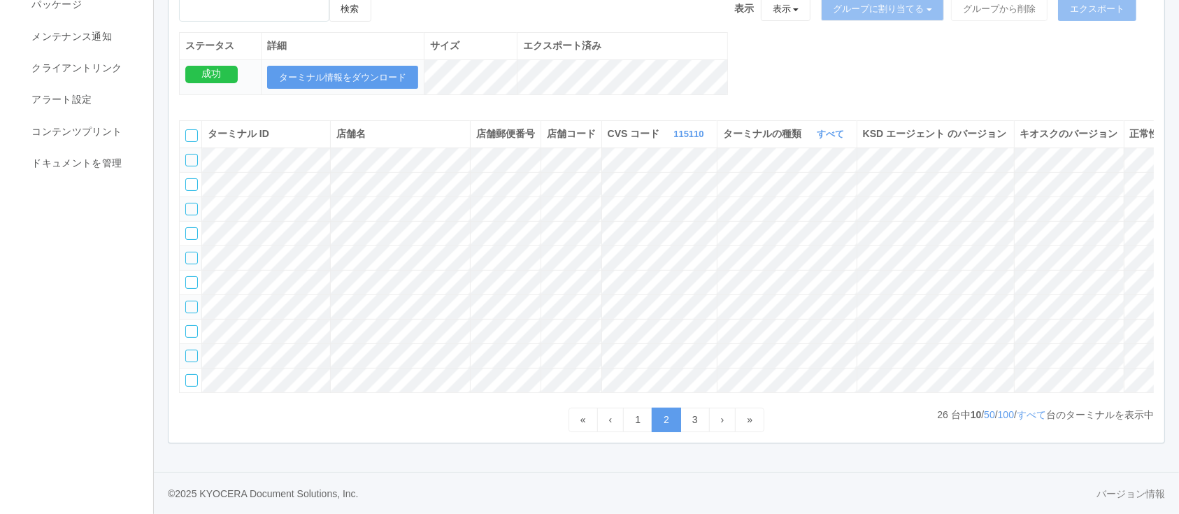
scroll to position [0, 67]
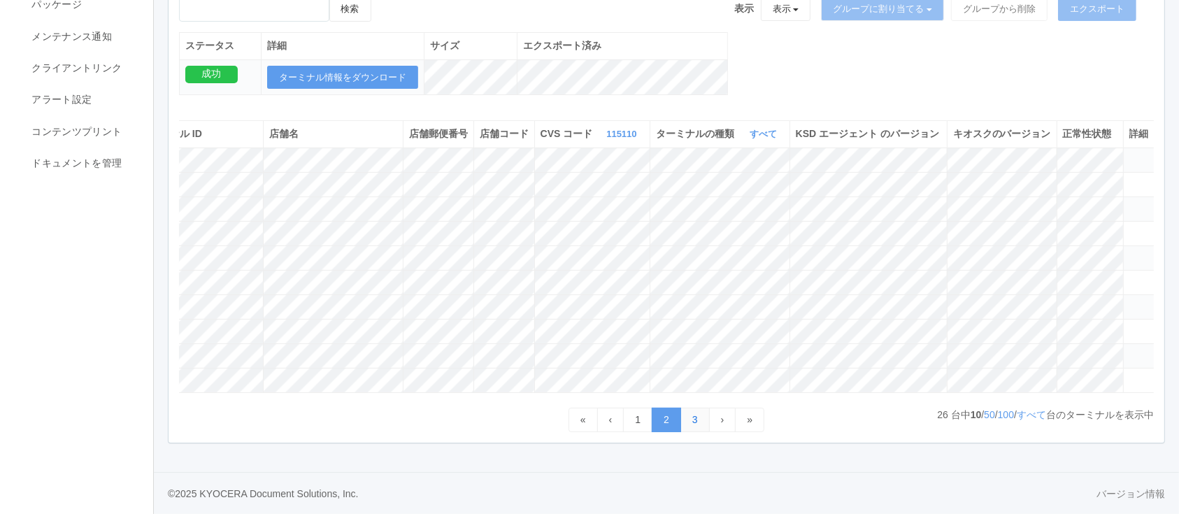
click at [690, 418] on link "3" at bounding box center [695, 420] width 29 height 24
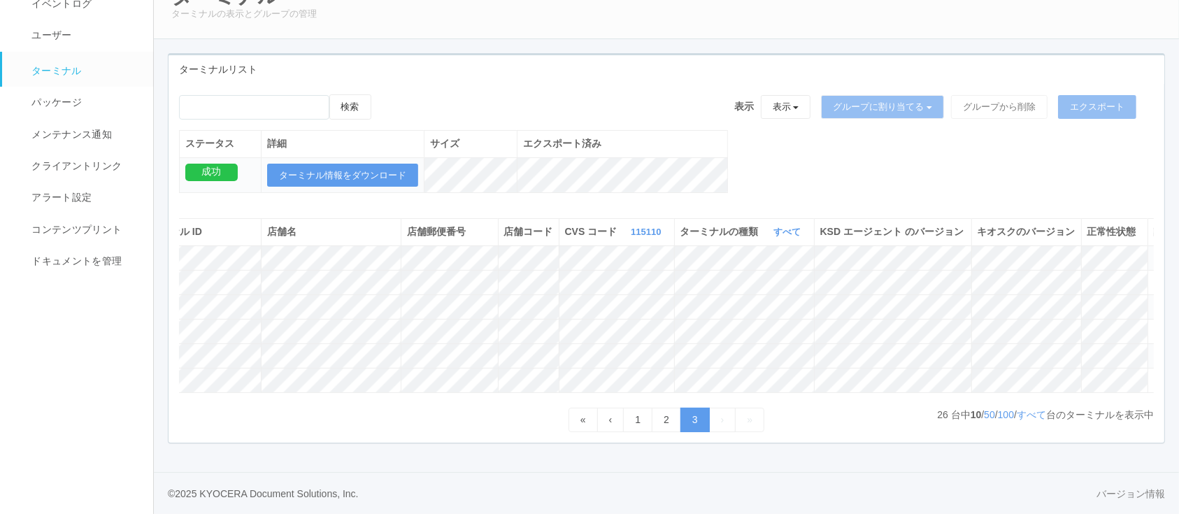
scroll to position [0, 0]
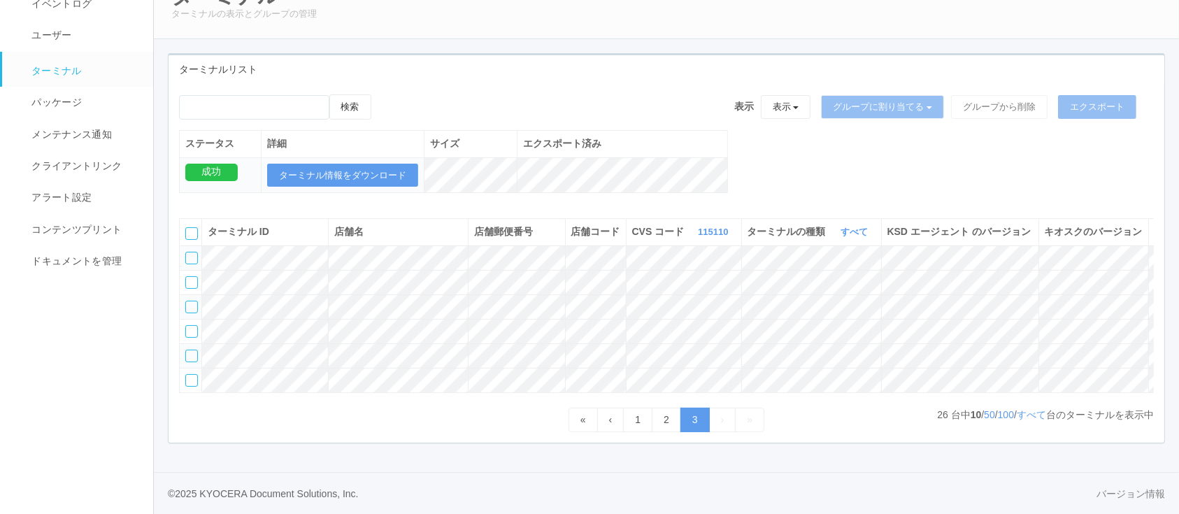
click at [681, 426] on link "3" at bounding box center [695, 420] width 29 height 24
click at [658, 423] on link "2" at bounding box center [666, 420] width 29 height 24
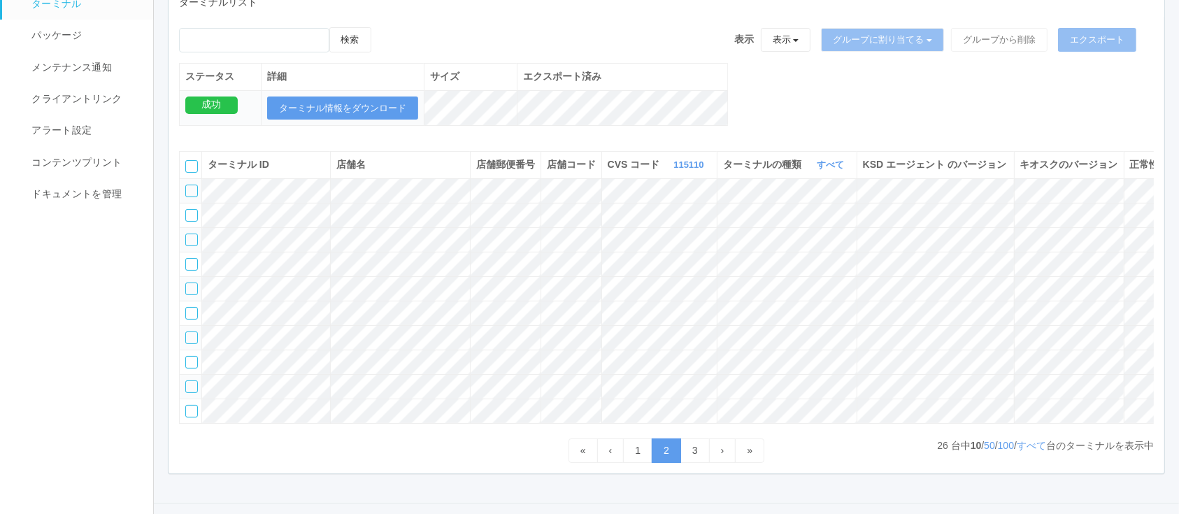
scroll to position [264, 0]
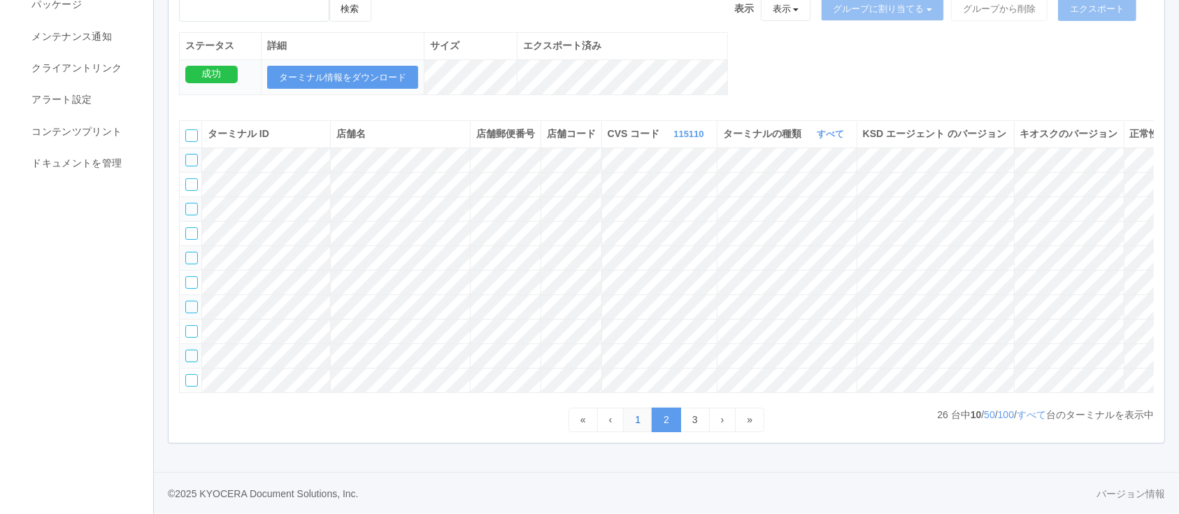
click at [633, 420] on link "1" at bounding box center [637, 420] width 29 height 24
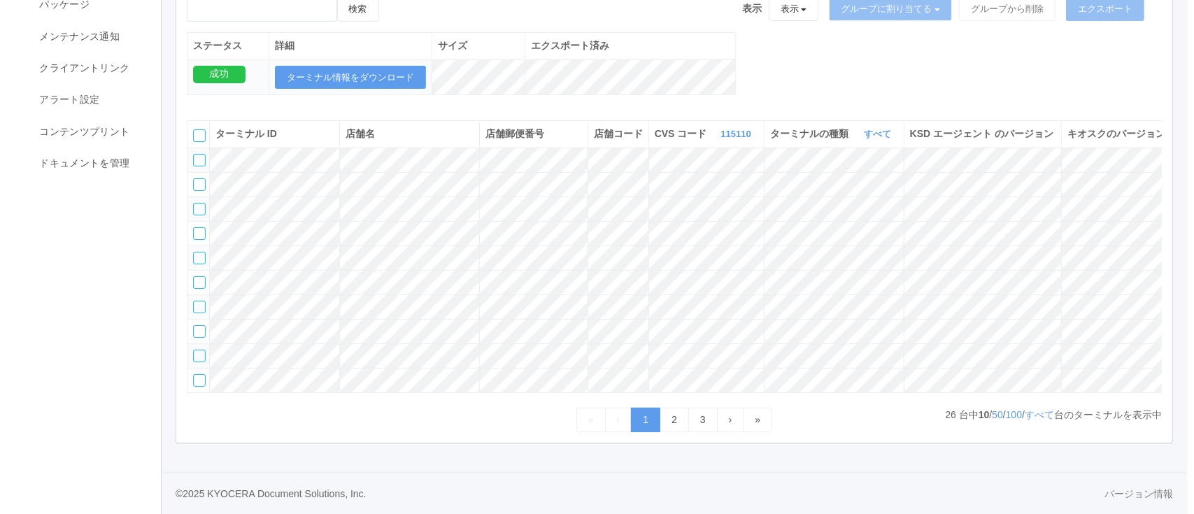
scroll to position [0, 106]
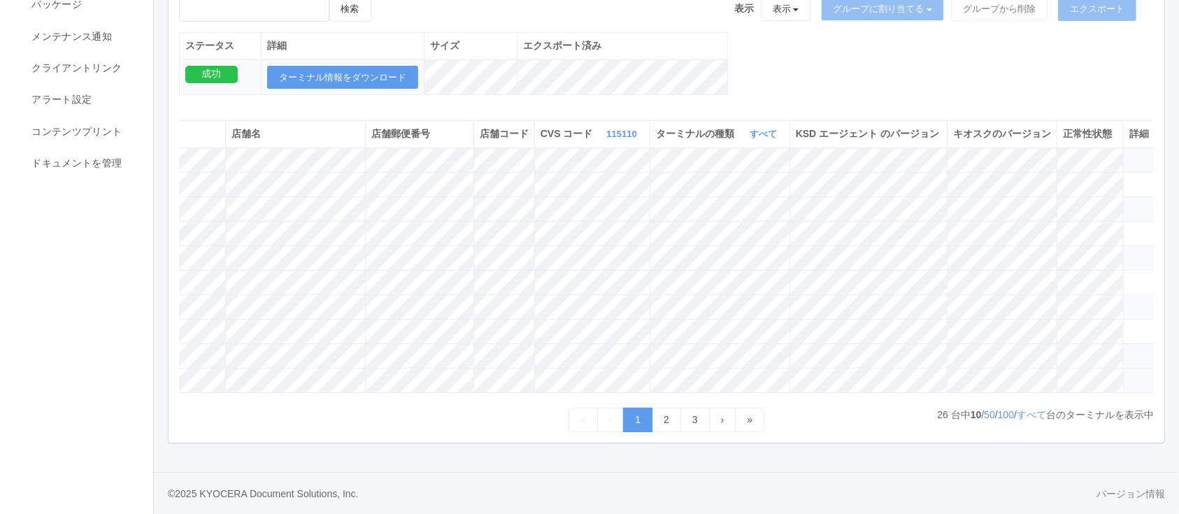
click at [1126, 368] on td at bounding box center [1138, 380] width 31 height 24
click at [1130, 374] on icon at bounding box center [1130, 374] width 0 height 0
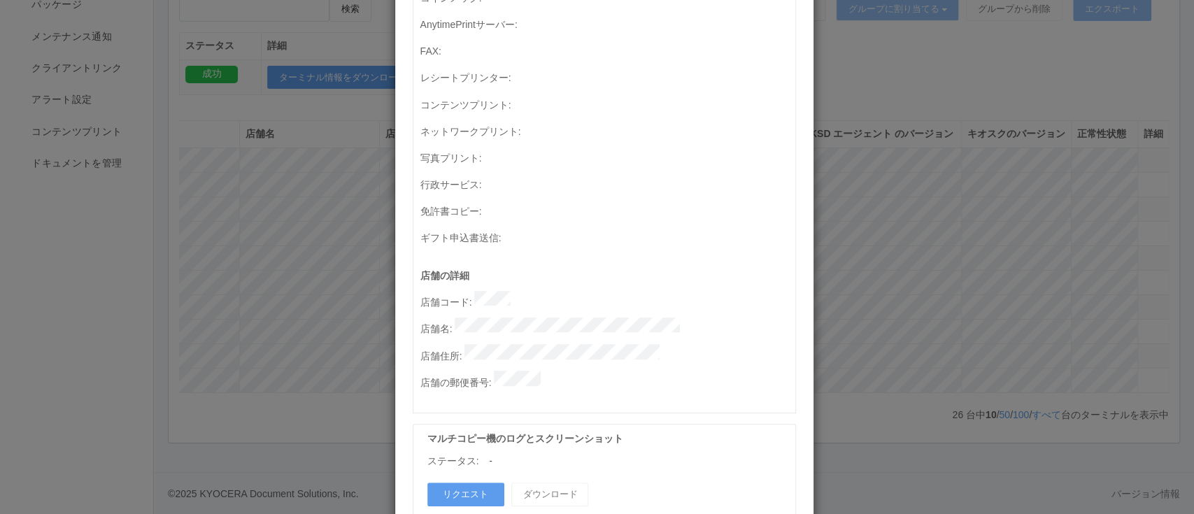
scroll to position [0, 0]
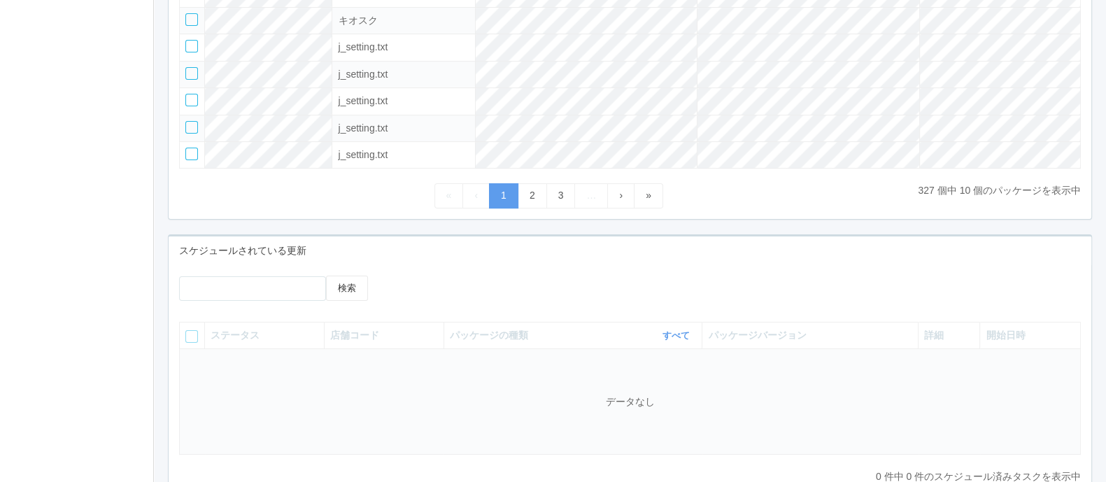
scroll to position [436, 0]
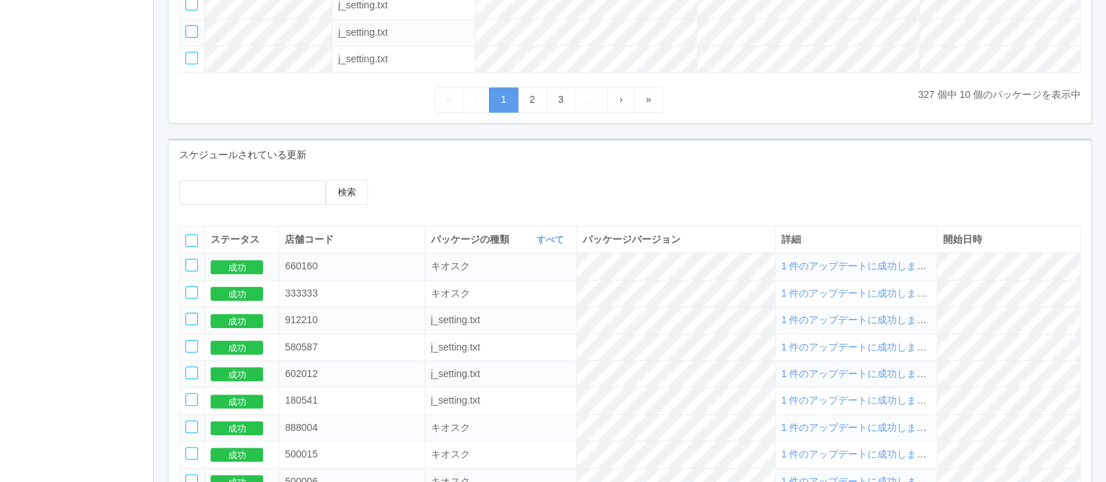
click at [869, 270] on span "1 件のアップデートに成功しました" at bounding box center [858, 265] width 155 height 11
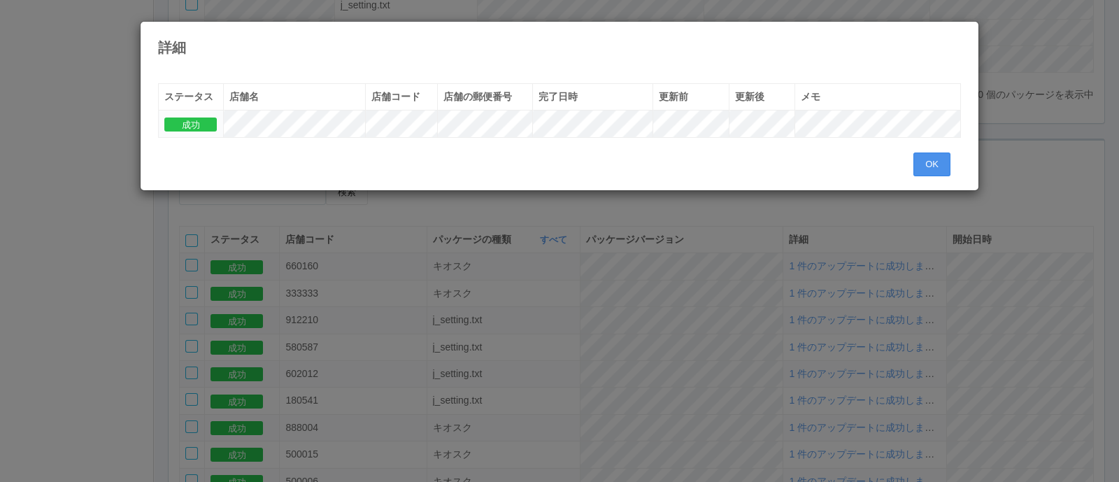
click at [928, 162] on button "OK" at bounding box center [932, 164] width 37 height 24
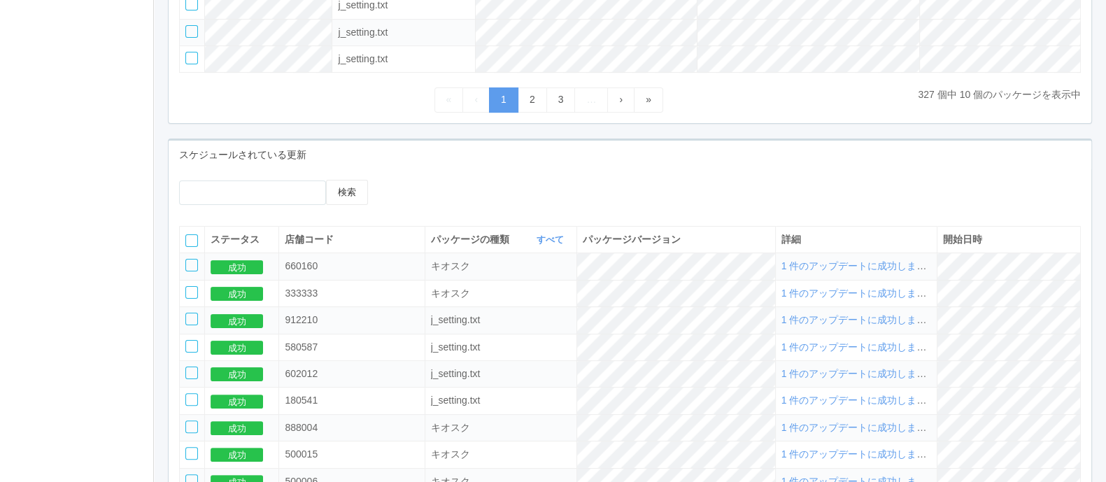
scroll to position [0, 0]
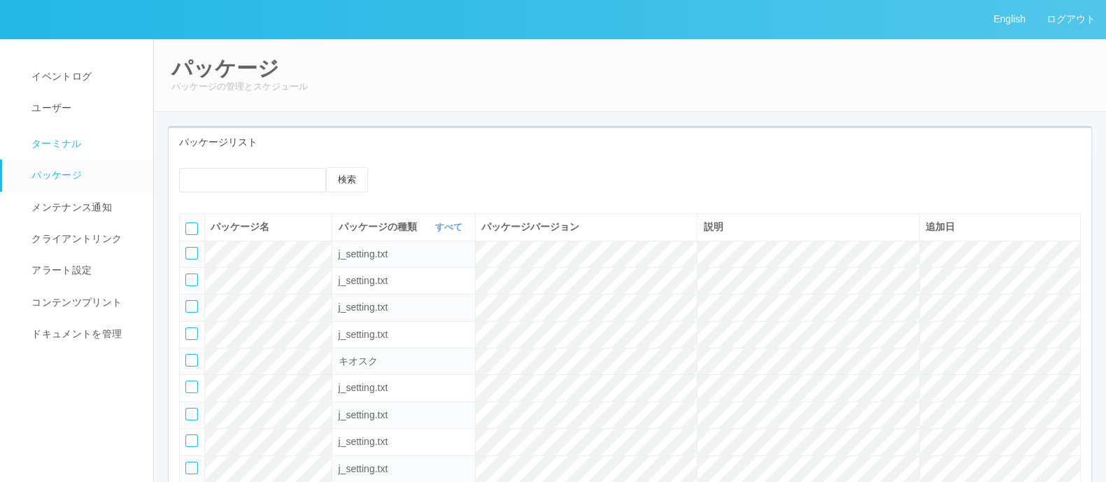
click at [132, 132] on link "ターミナル" at bounding box center [84, 142] width 164 height 35
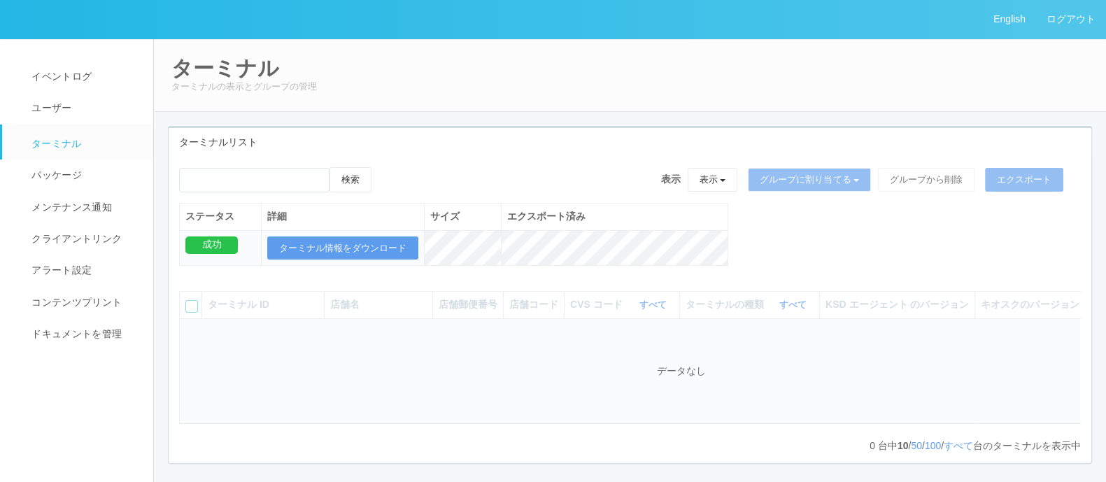
scroll to position [64, 0]
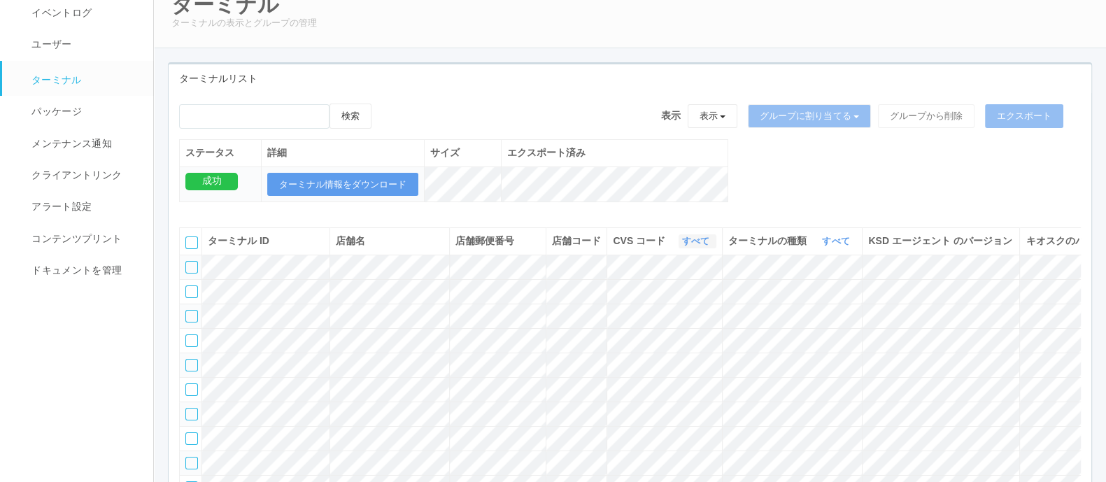
click at [686, 246] on link "すべて" at bounding box center [697, 241] width 31 height 10
click at [682, 354] on link "300006" at bounding box center [660, 344] width 111 height 19
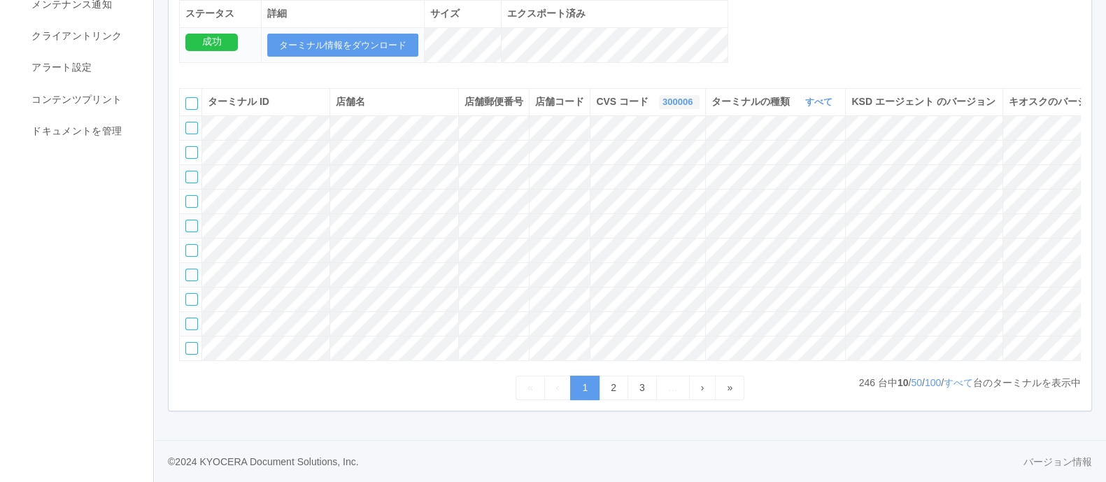
scroll to position [0, 129]
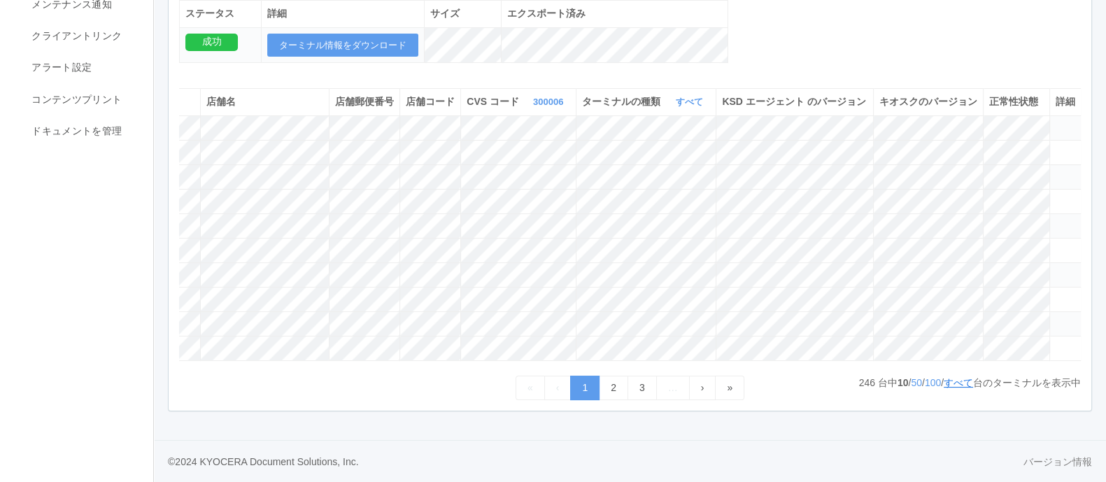
click at [959, 388] on link "すべて" at bounding box center [958, 382] width 29 height 11
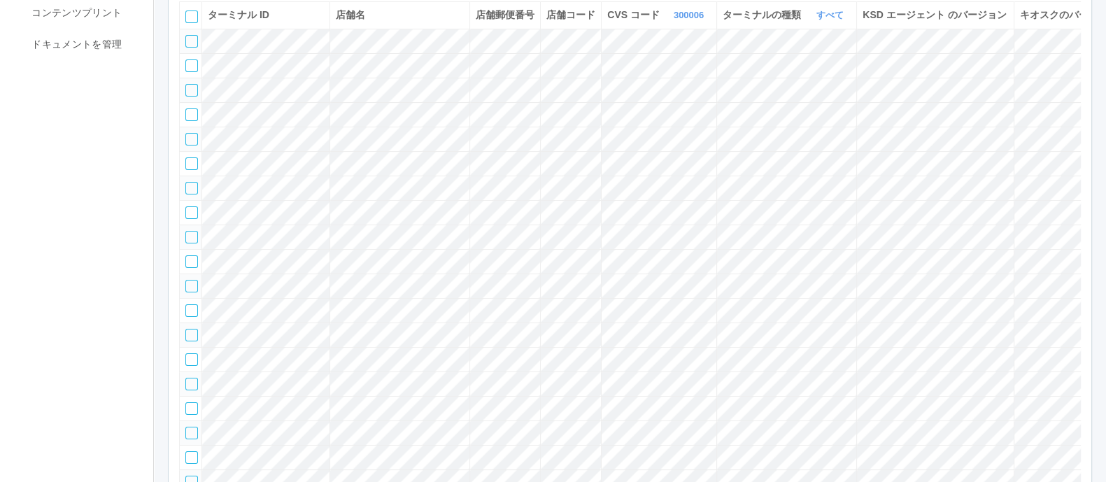
scroll to position [0, 140]
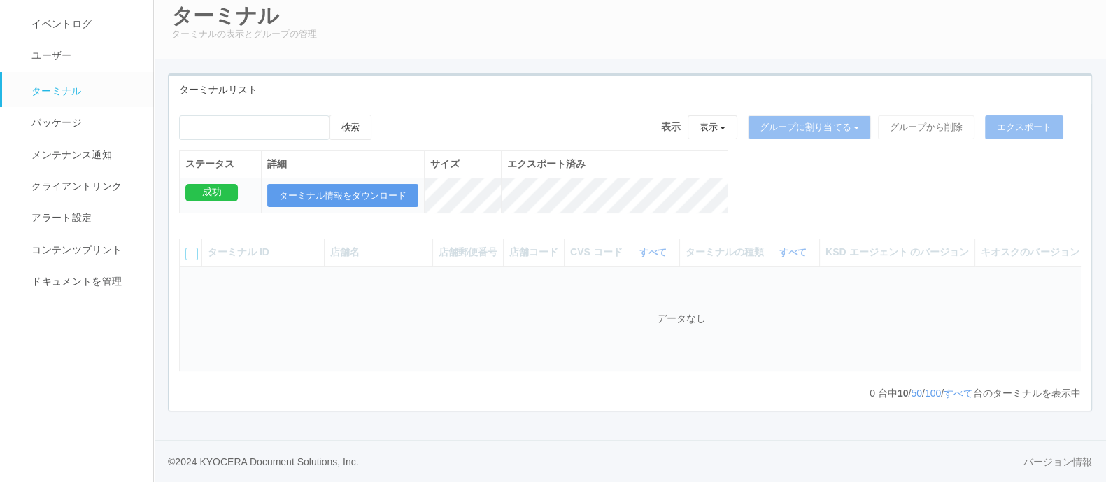
scroll to position [64, 0]
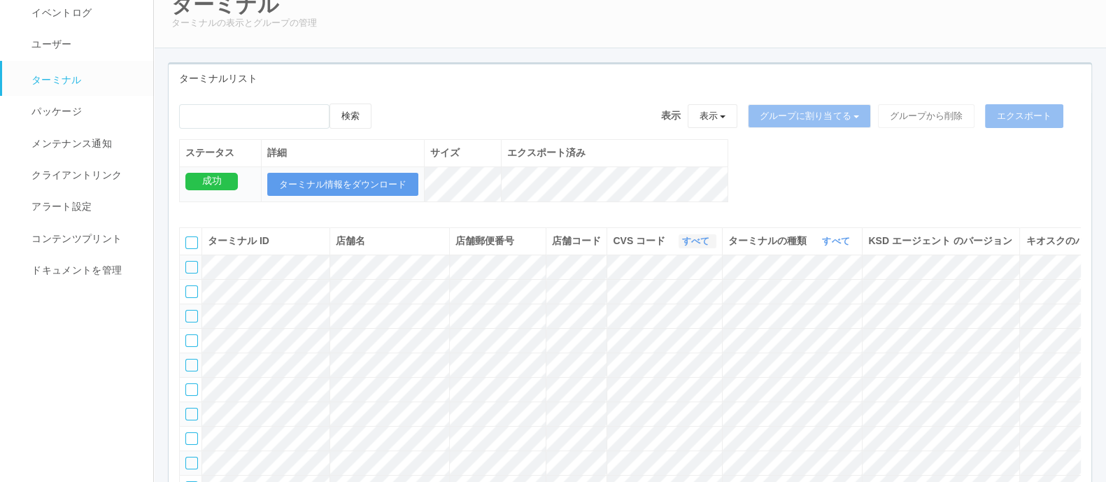
click at [687, 246] on link "すべて" at bounding box center [697, 241] width 31 height 10
click at [678, 338] on link "300006" at bounding box center [660, 328] width 111 height 19
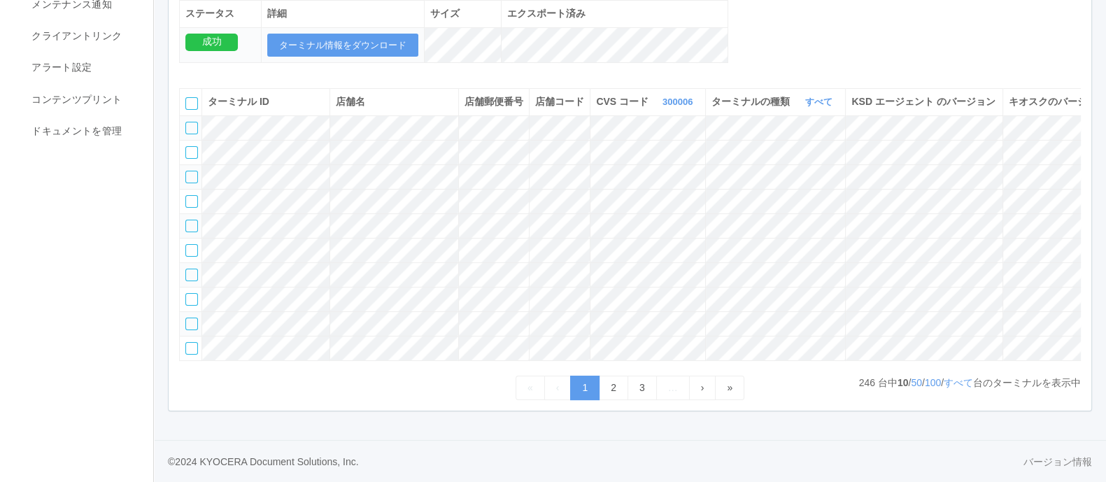
scroll to position [0, 0]
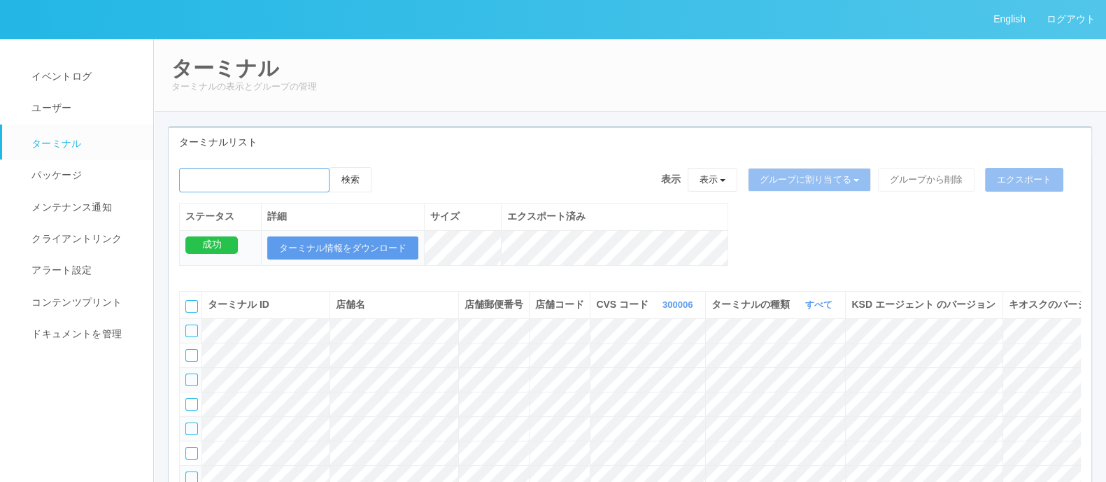
click at [238, 173] on input "emailSearch" at bounding box center [254, 180] width 150 height 24
paste input "豊中南店"
type input "豊中南店"
click at [353, 178] on button "検索" at bounding box center [350, 179] width 42 height 25
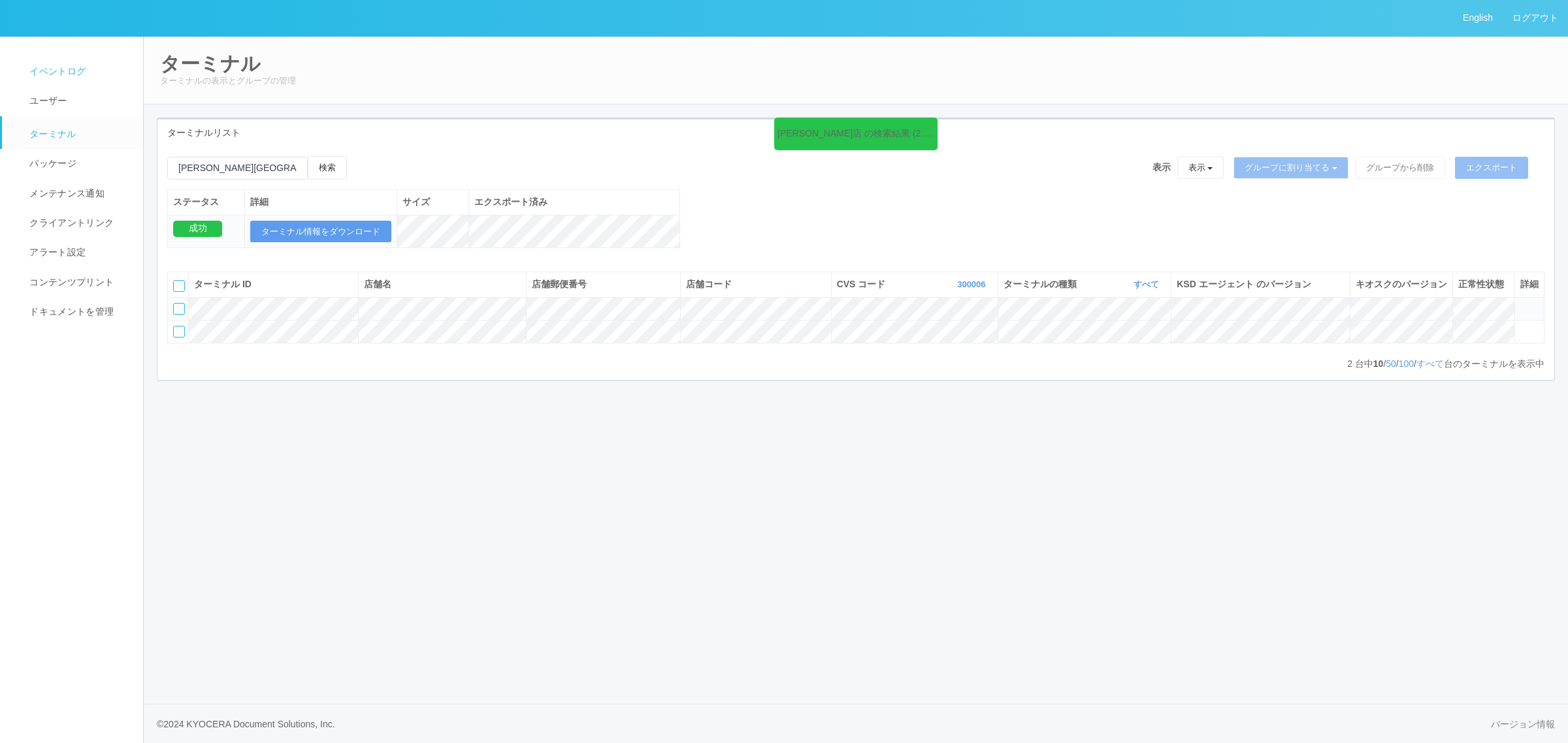
click at [92, 69] on link "イベントログ" at bounding box center [78, 71] width 153 height 29
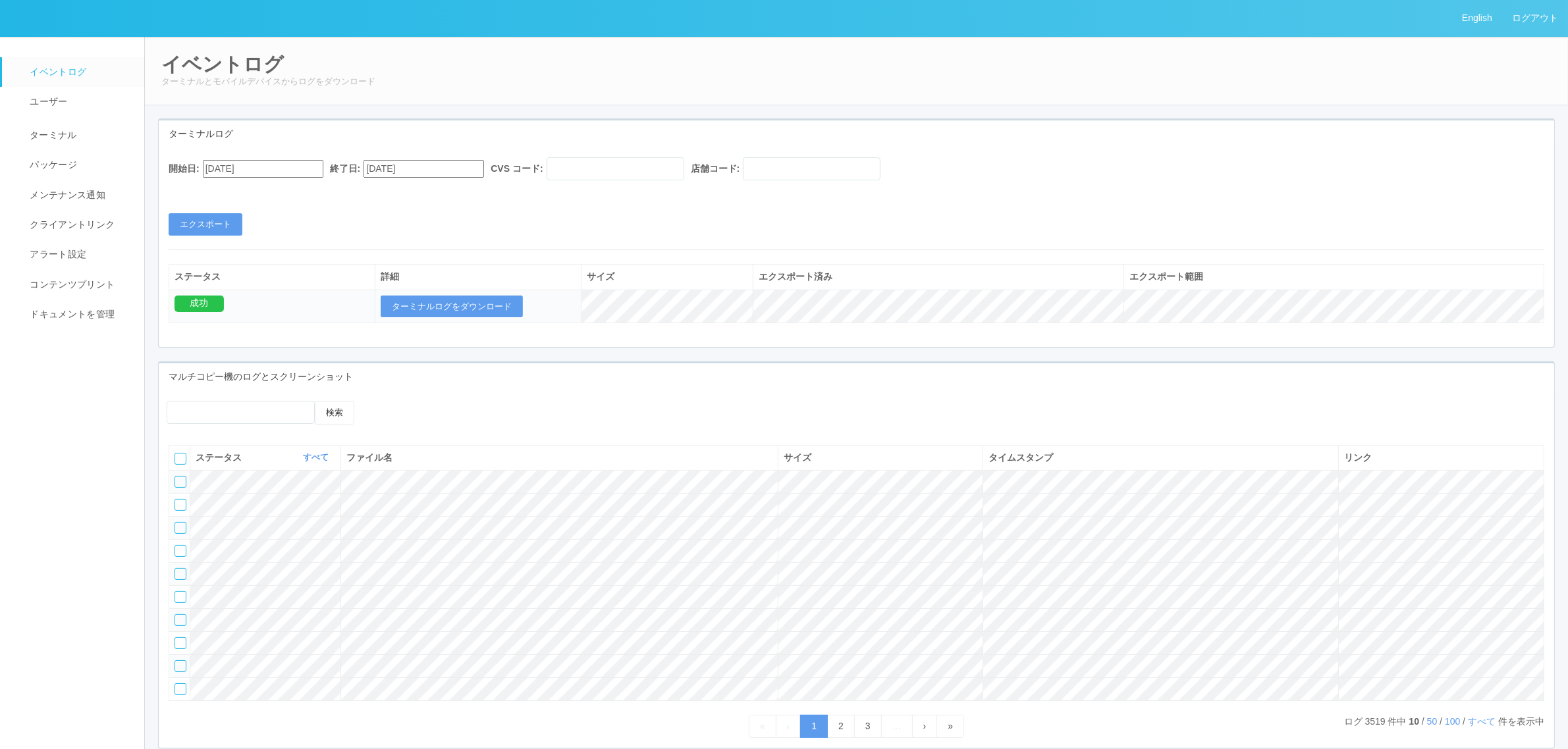
click at [237, 166] on input "08/19/2025" at bounding box center [263, 168] width 120 height 18
click at [233, 194] on div "August 2025 Su Mo Tu We Th Fr Sa 27 28 29 30 31 1 2 3 4 5 6 7 8 9 10 11 12 13 1…" at bounding box center [217, 594] width 31 height 834
click at [224, 188] on button "button" at bounding box center [218, 186] width 10 height 4
click at [231, 453] on div "18" at bounding box center [218, 629] width 24 height 13
type input "09/18/2025"
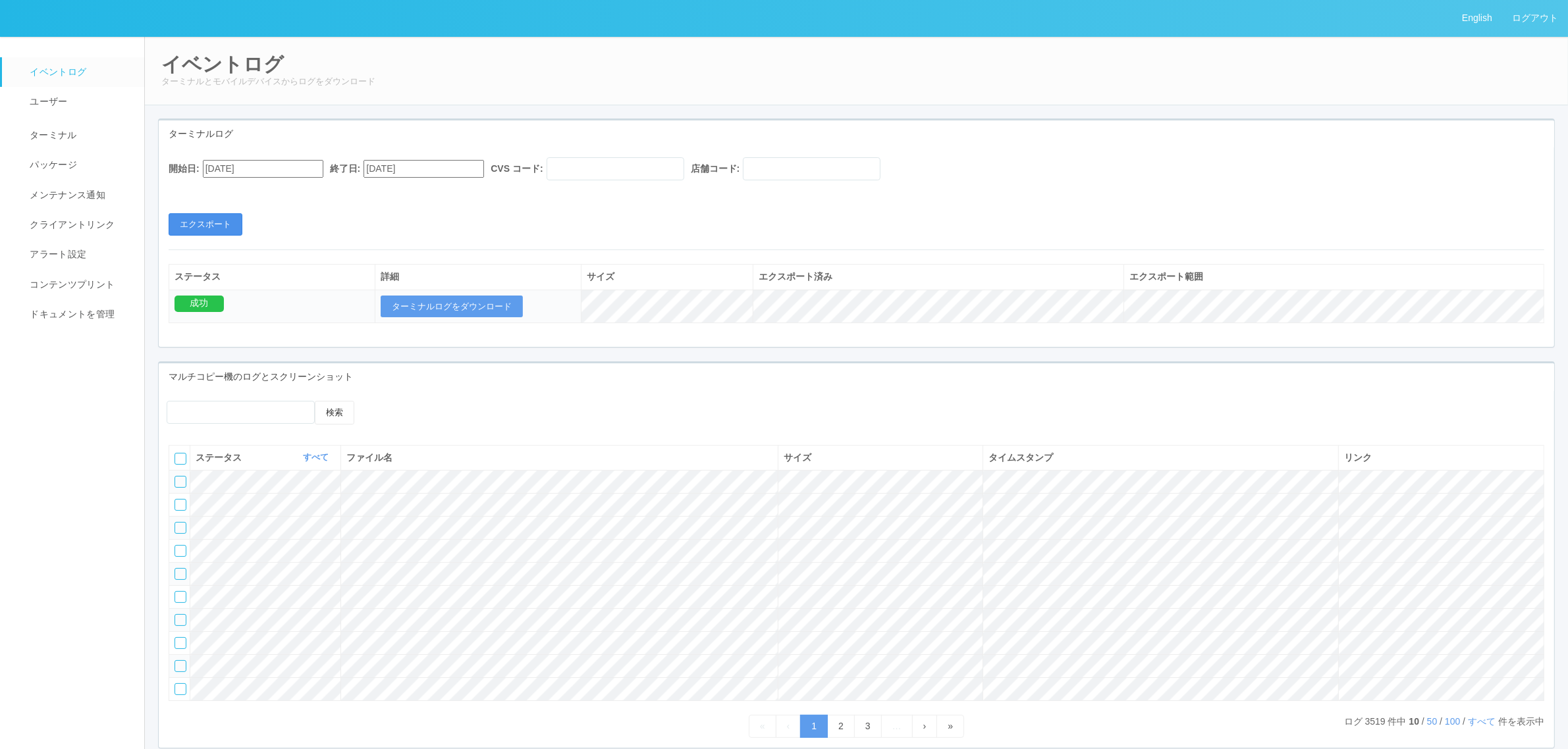
click at [219, 225] on button "エクスポート" at bounding box center [205, 225] width 73 height 23
click at [452, 301] on button "ターミナルログをダウンロード" at bounding box center [451, 307] width 142 height 23
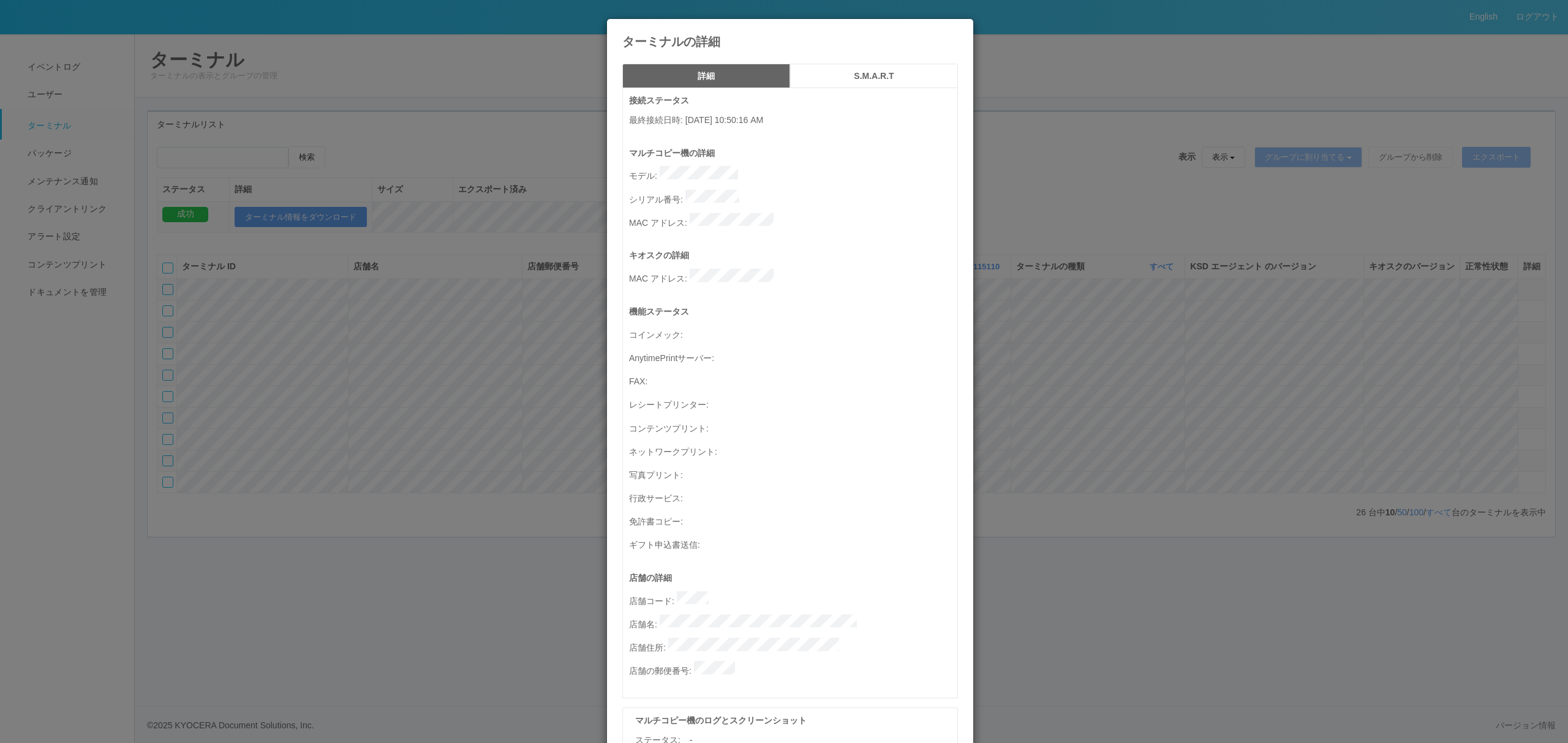
drag, startPoint x: 946, startPoint y: 34, endPoint x: 880, endPoint y: 27, distance: 66.4
click at [958, 28] on icon at bounding box center [958, 28] width 0 height 0
